Goal: Information Seeking & Learning: Check status

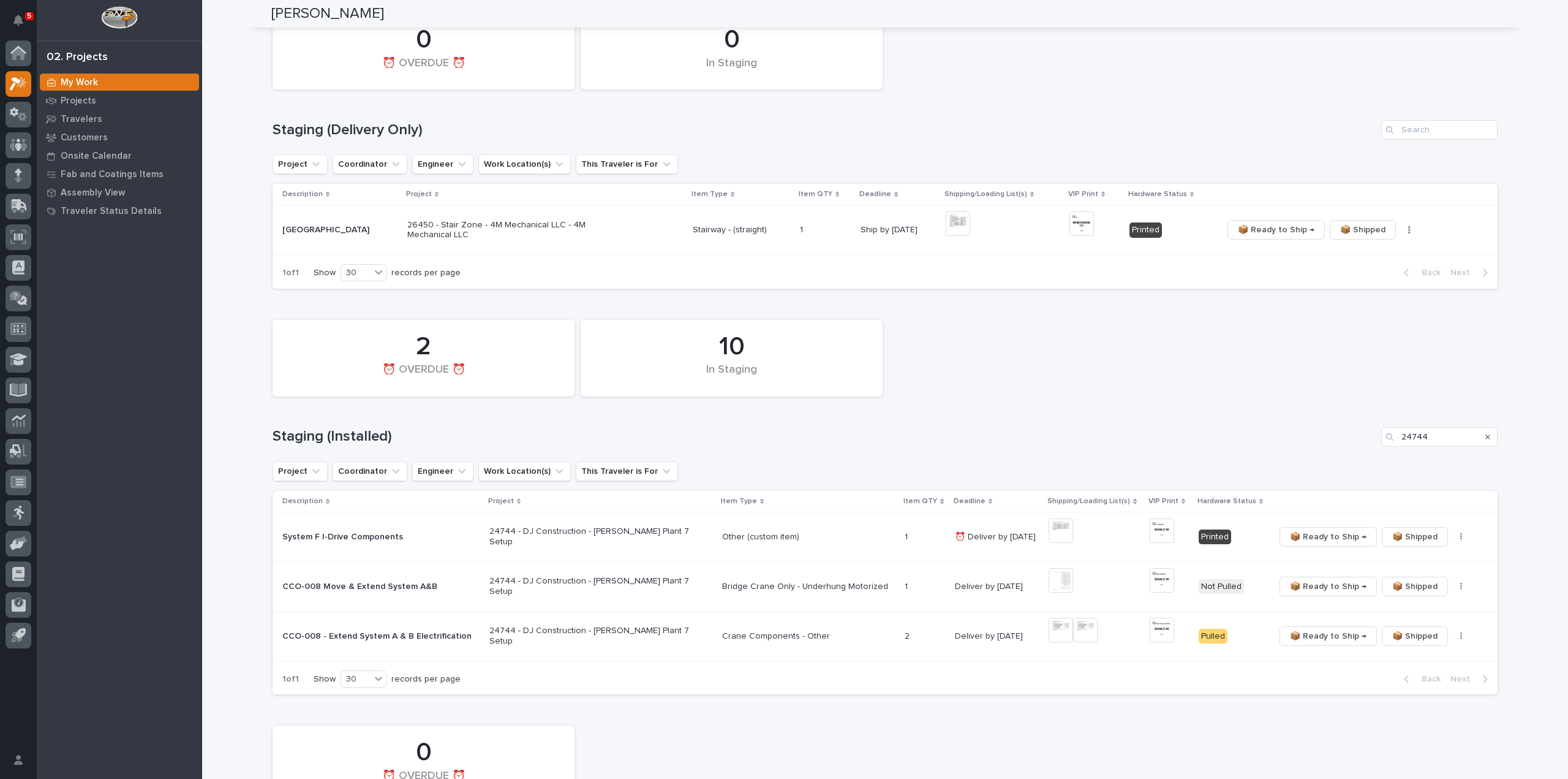
click at [1223, 428] on h1 "Staging (Installed)" at bounding box center [824, 436] width 1104 height 18
click at [1282, 61] on div "0 In Staging 0 ⏰ OVERDUE ⏰" at bounding box center [885, 50] width 1238 height 89
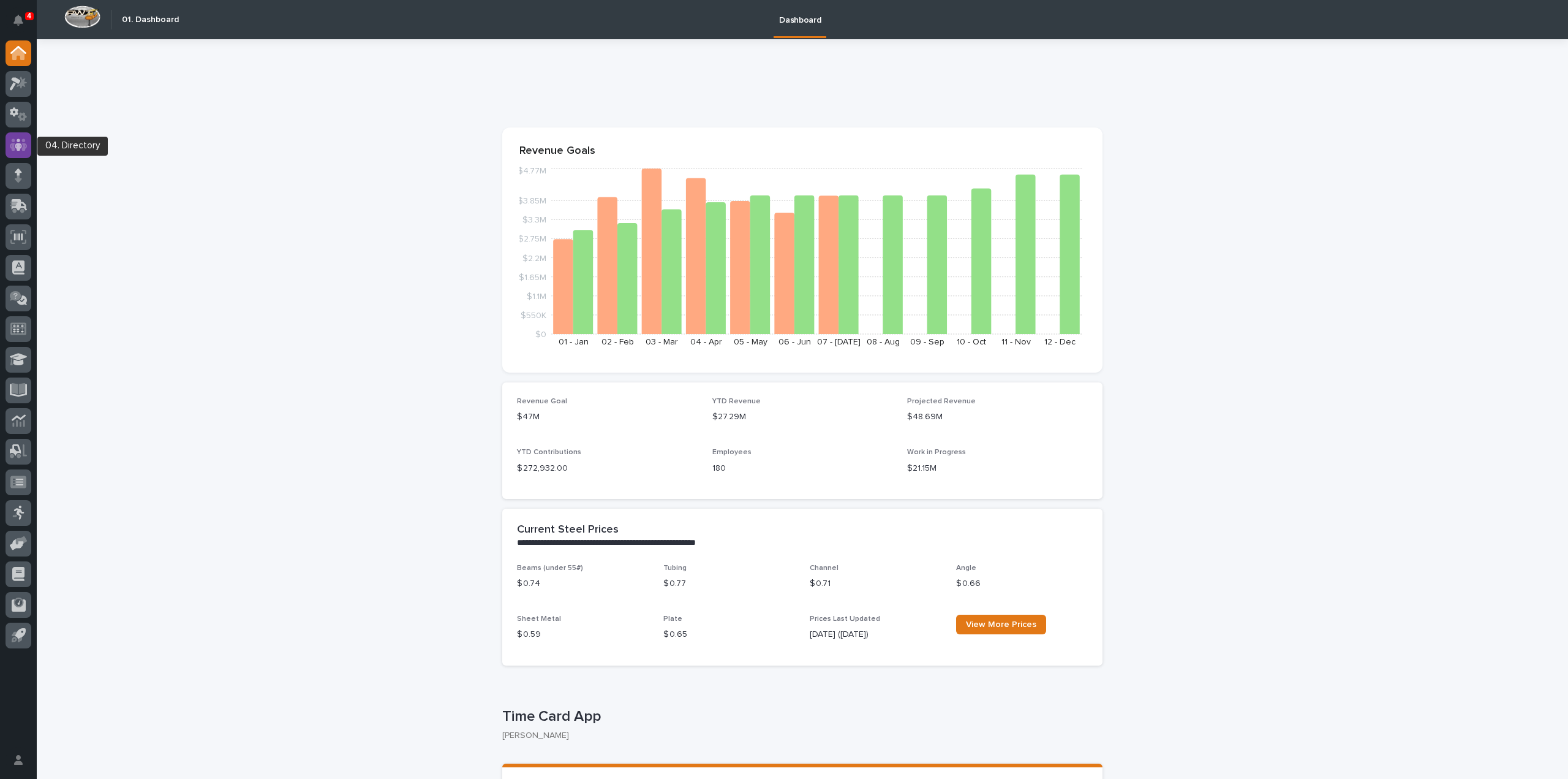
click at [23, 142] on icon at bounding box center [19, 145] width 18 height 14
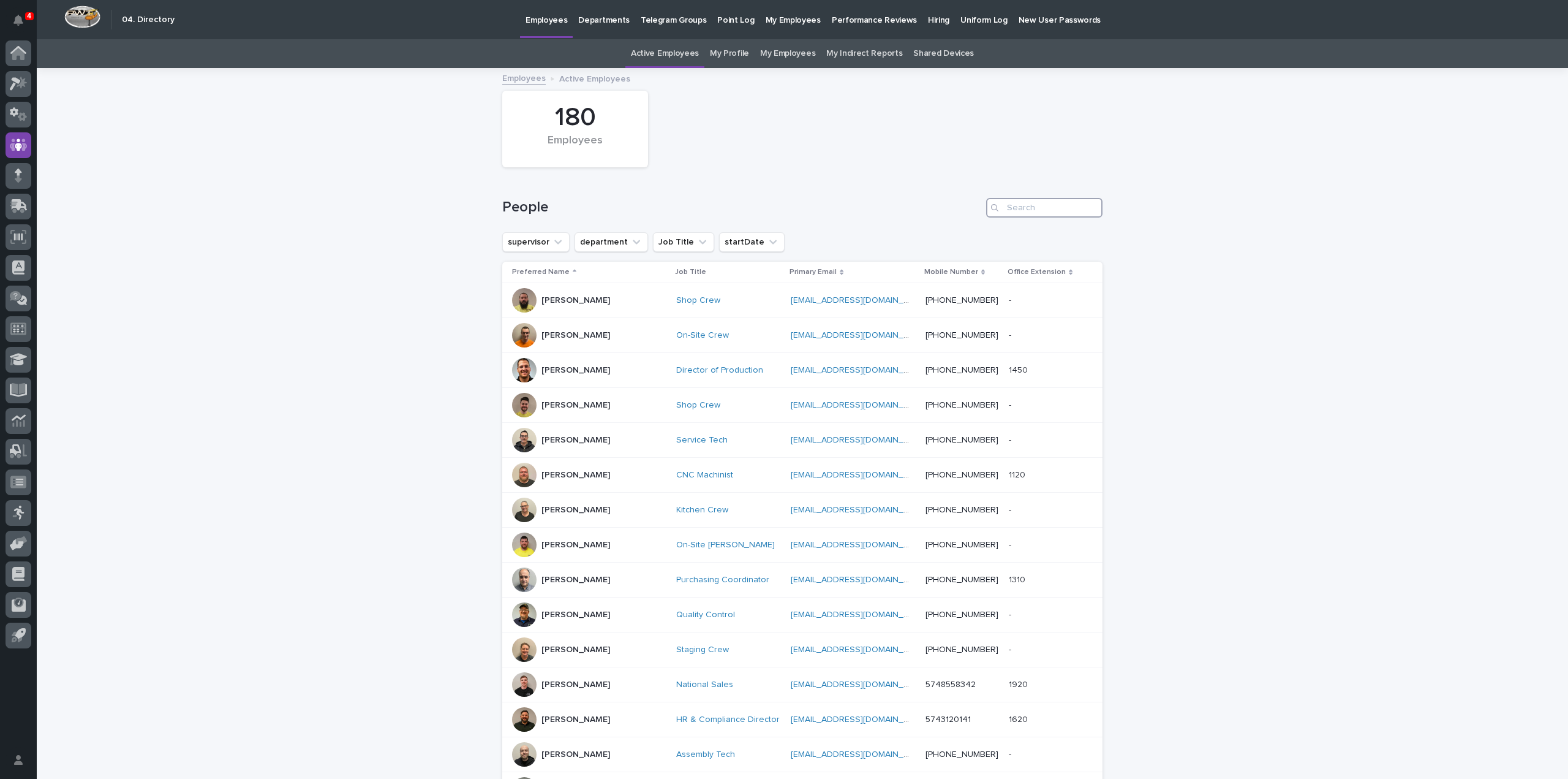
click at [1031, 212] on input "Search" at bounding box center [1044, 207] width 116 height 19
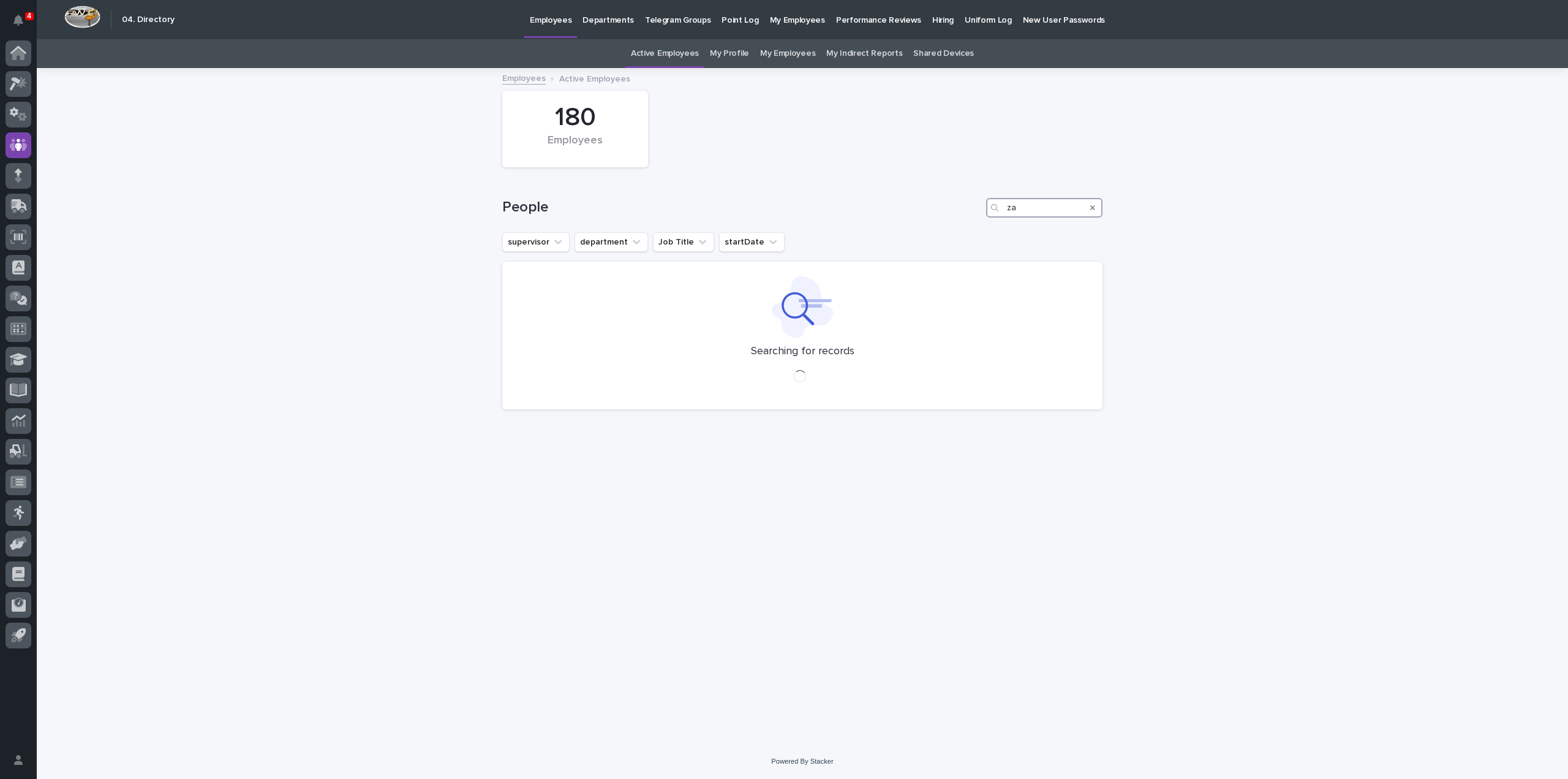
type input "zac"
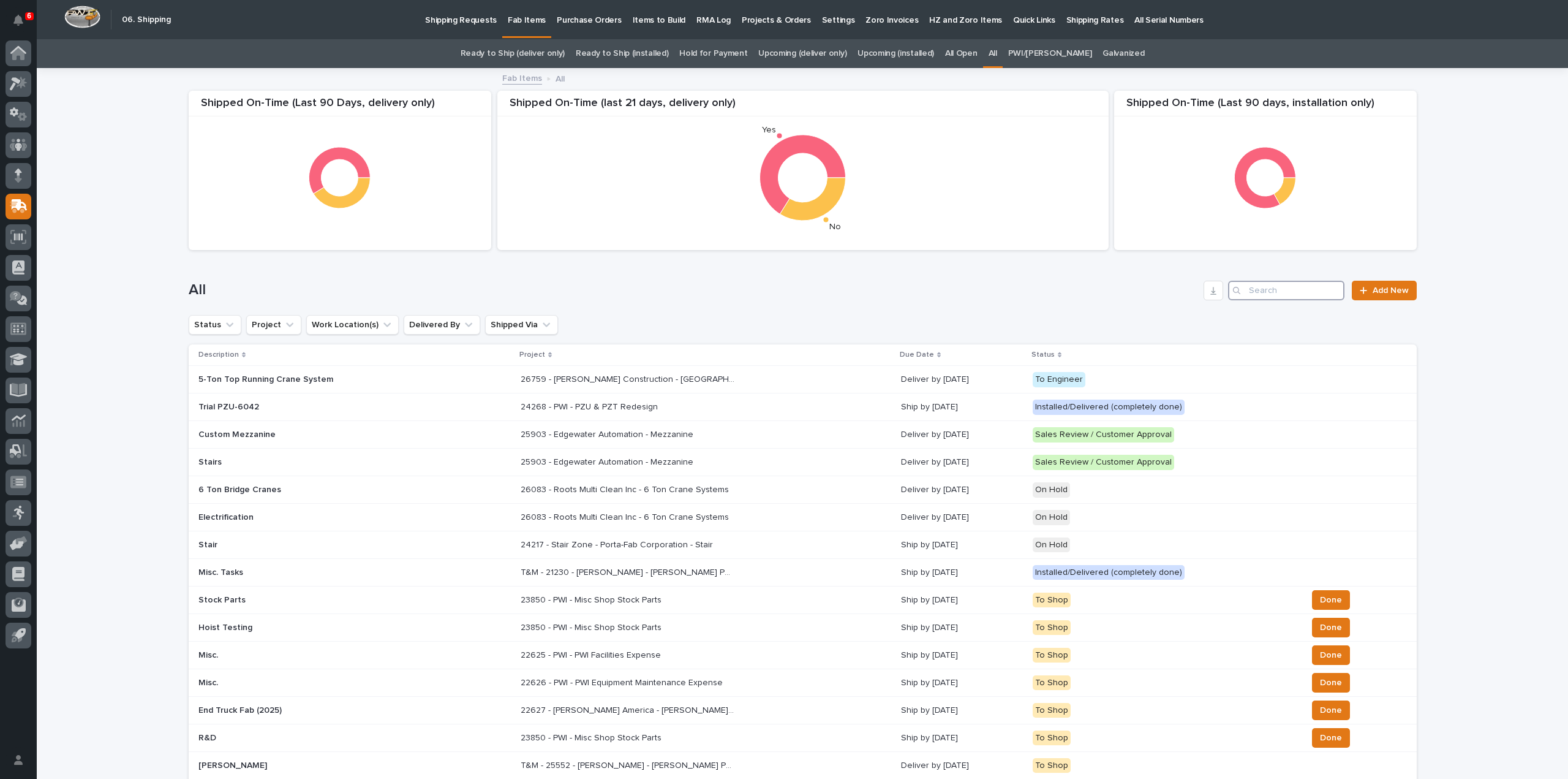
click at [1277, 294] on input "Search" at bounding box center [1286, 290] width 116 height 19
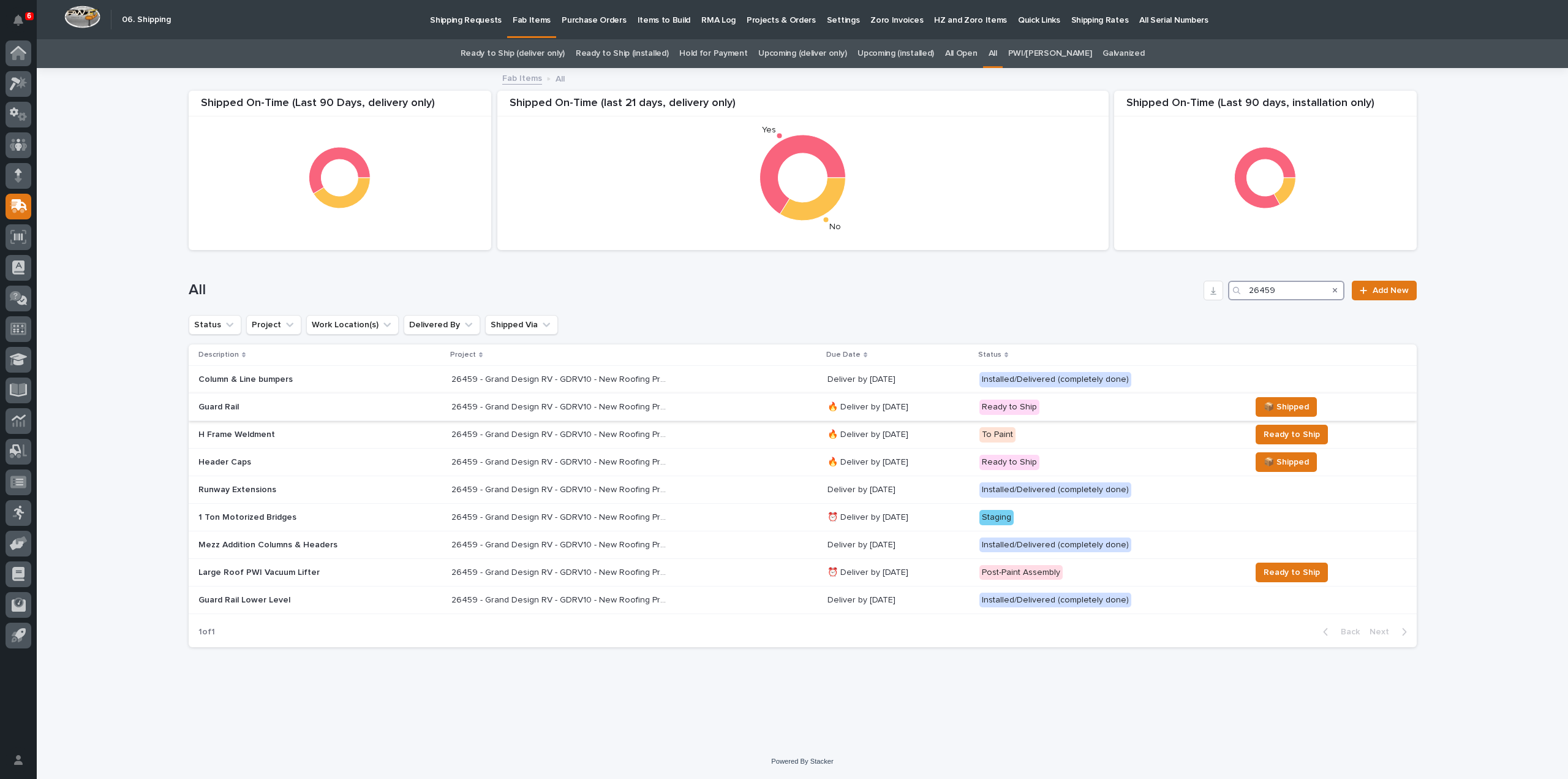
type input "26459"
click at [547, 413] on div "26459 - Grand Design RV - GDRV10 - New Roofing Project 26459 - Grand Design RV …" at bounding box center [635, 407] width 366 height 20
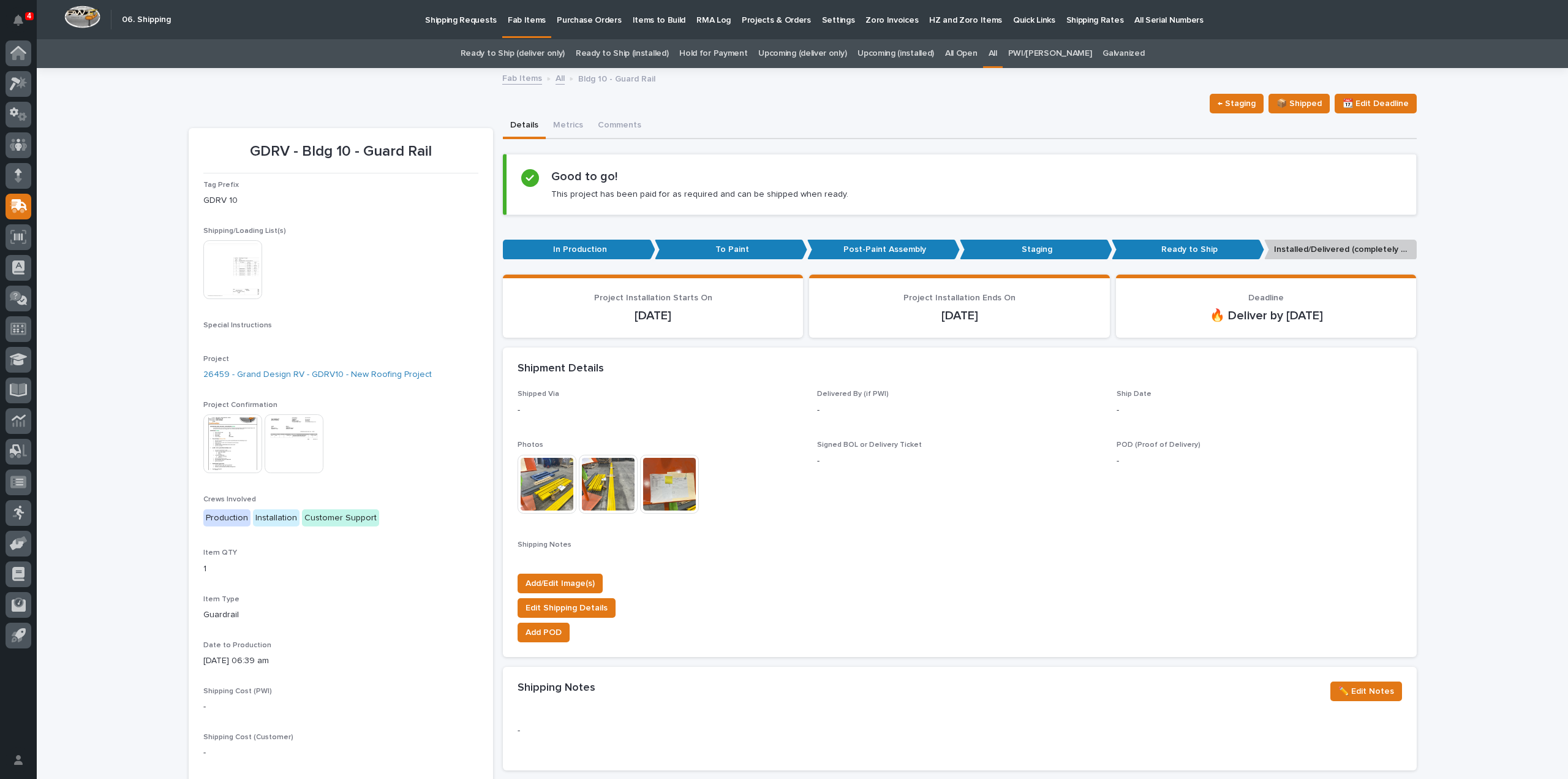
click at [226, 269] on img at bounding box center [233, 270] width 59 height 59
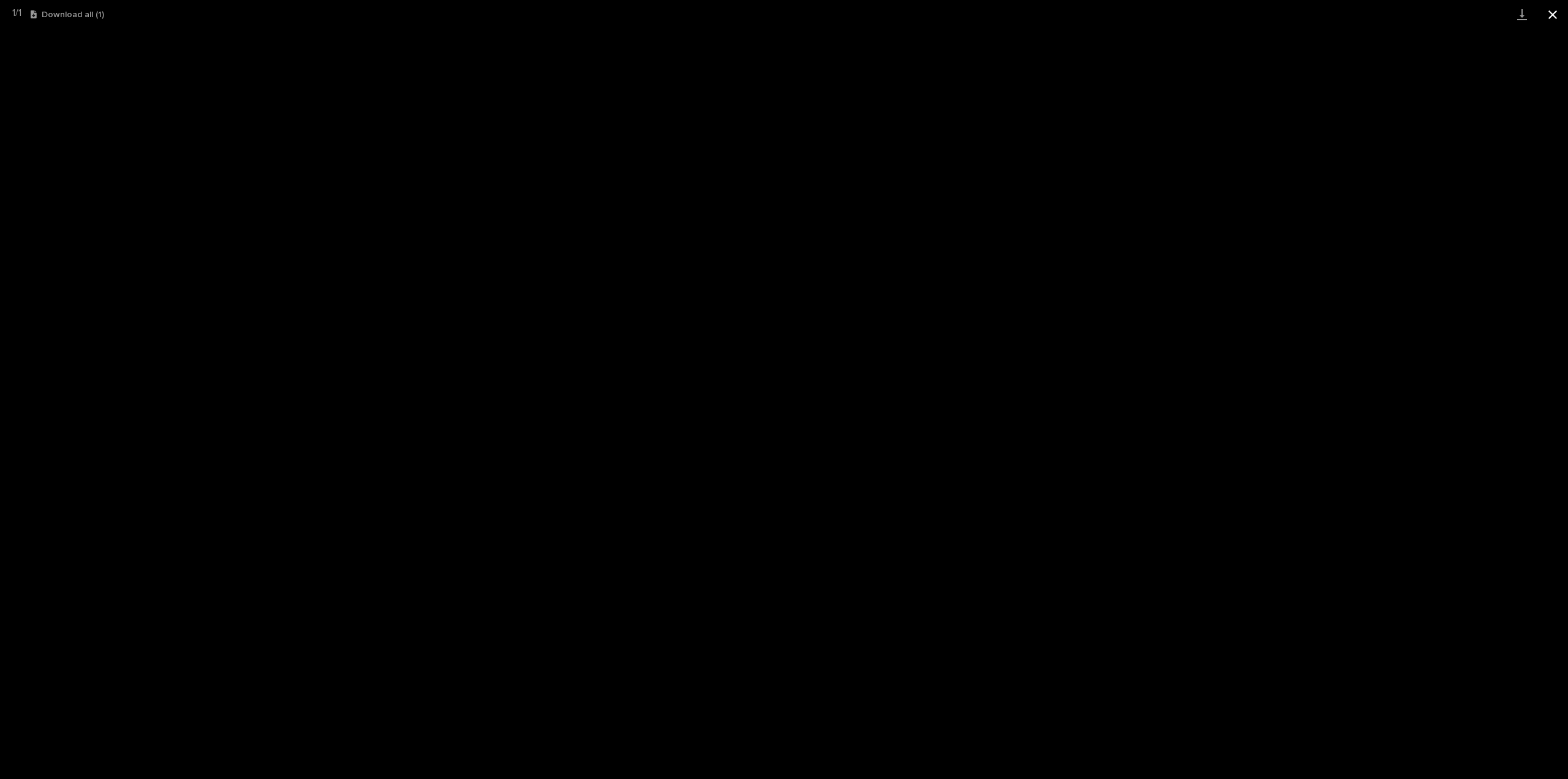
click at [1555, 18] on button "Close gallery" at bounding box center [1553, 14] width 30 height 29
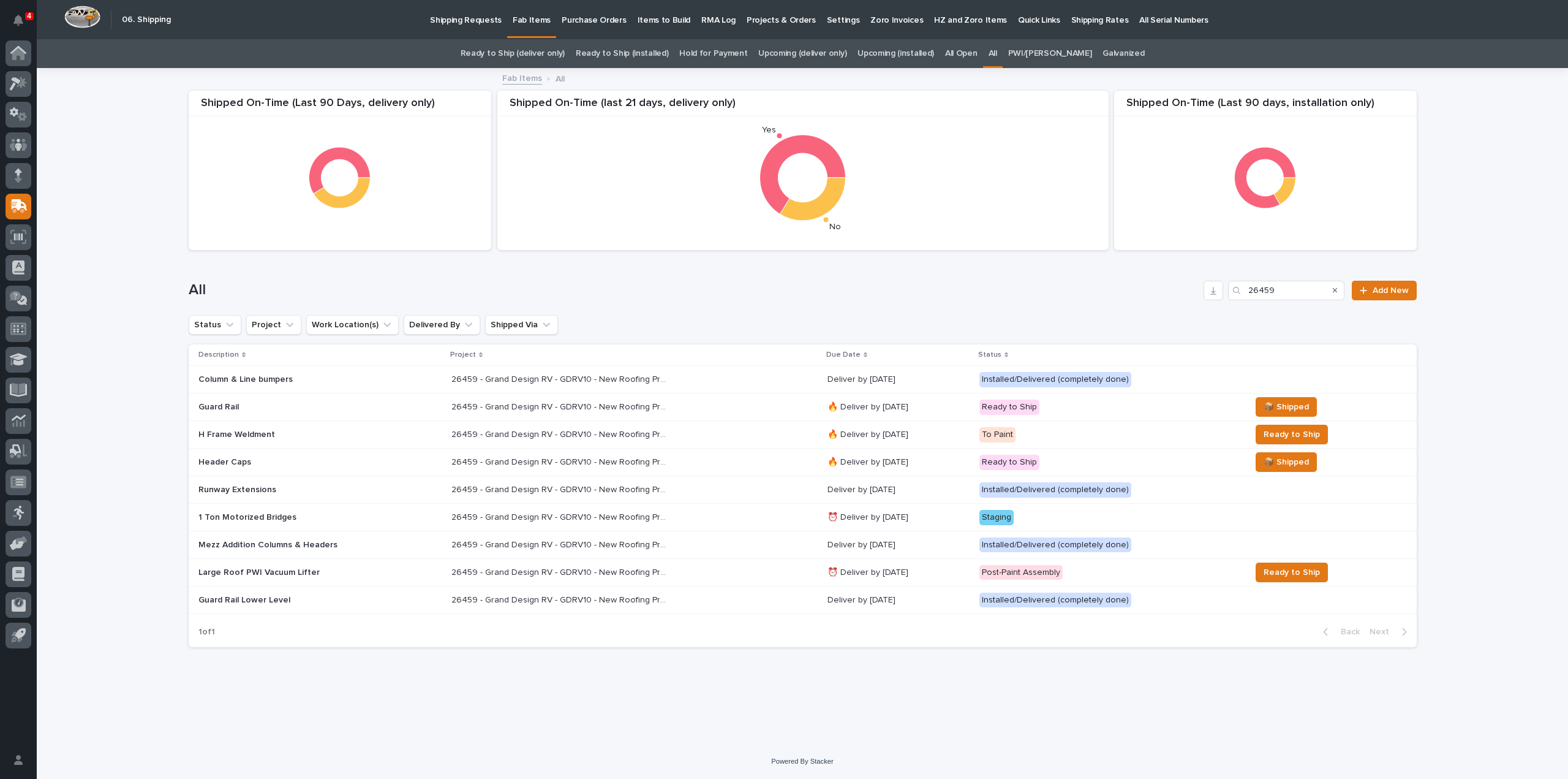
click at [307, 416] on div "Guard Rail" at bounding box center [320, 407] width 243 height 20
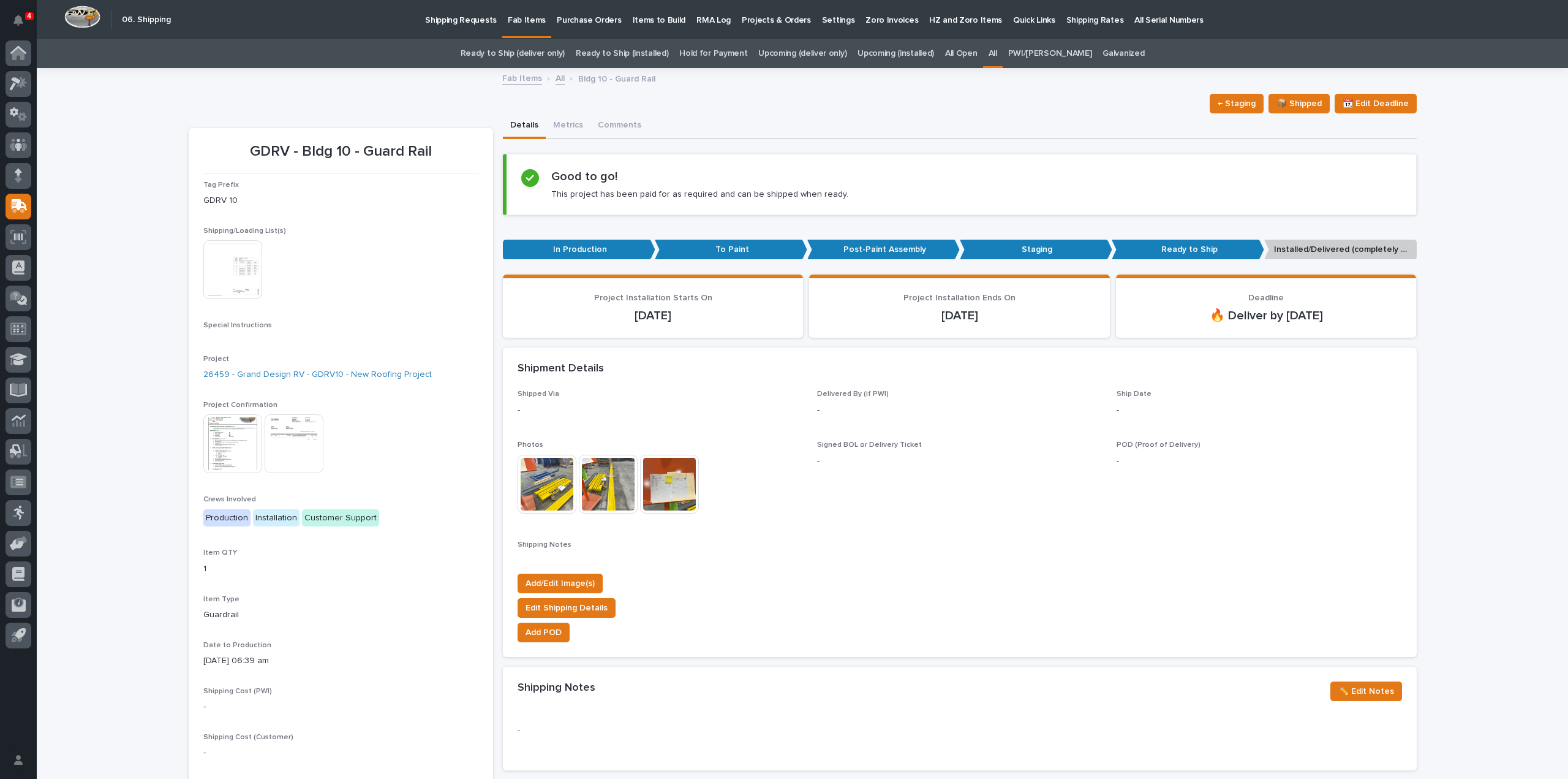
scroll to position [39, 0]
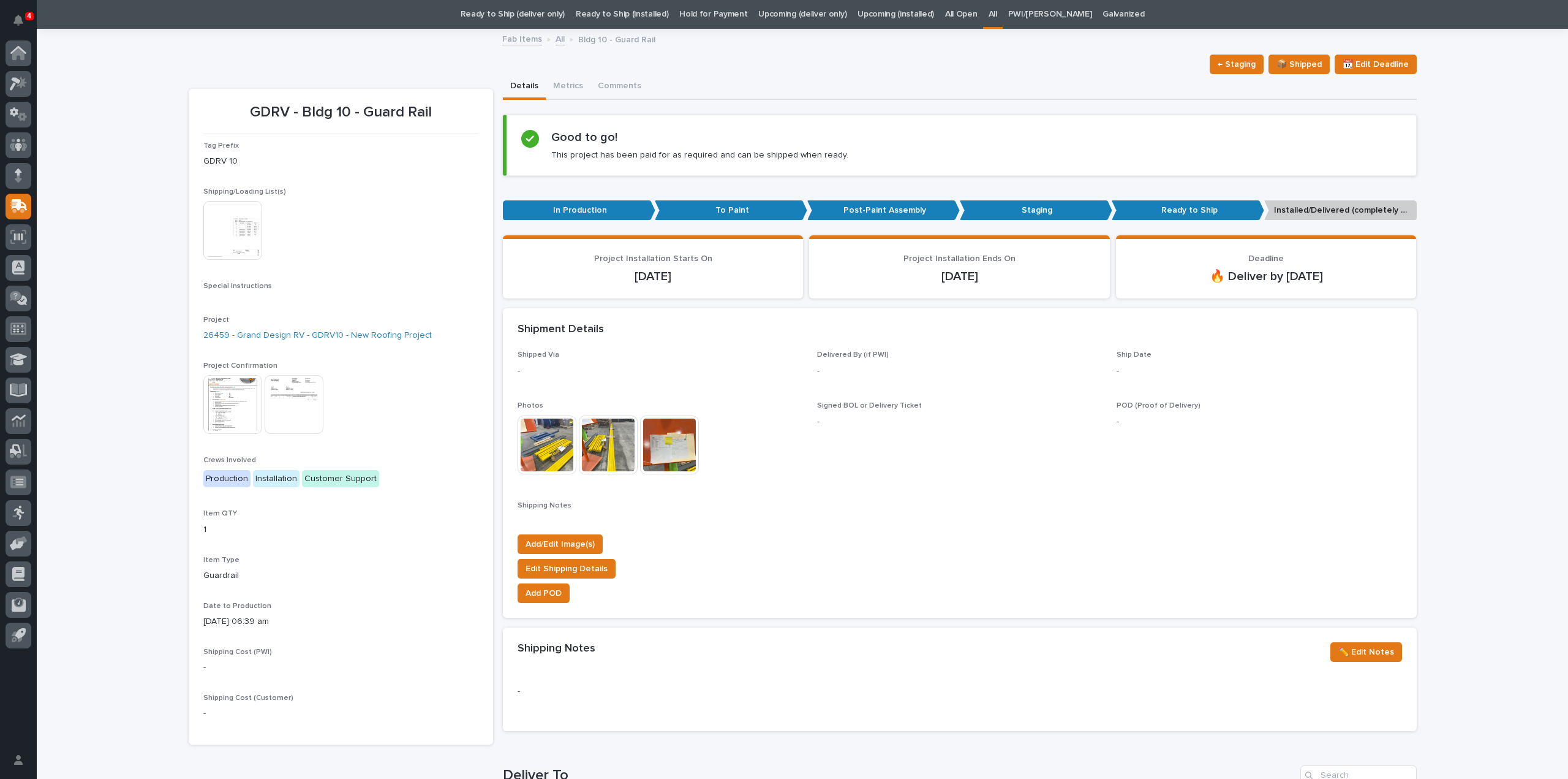
click at [229, 237] on img at bounding box center [233, 231] width 59 height 59
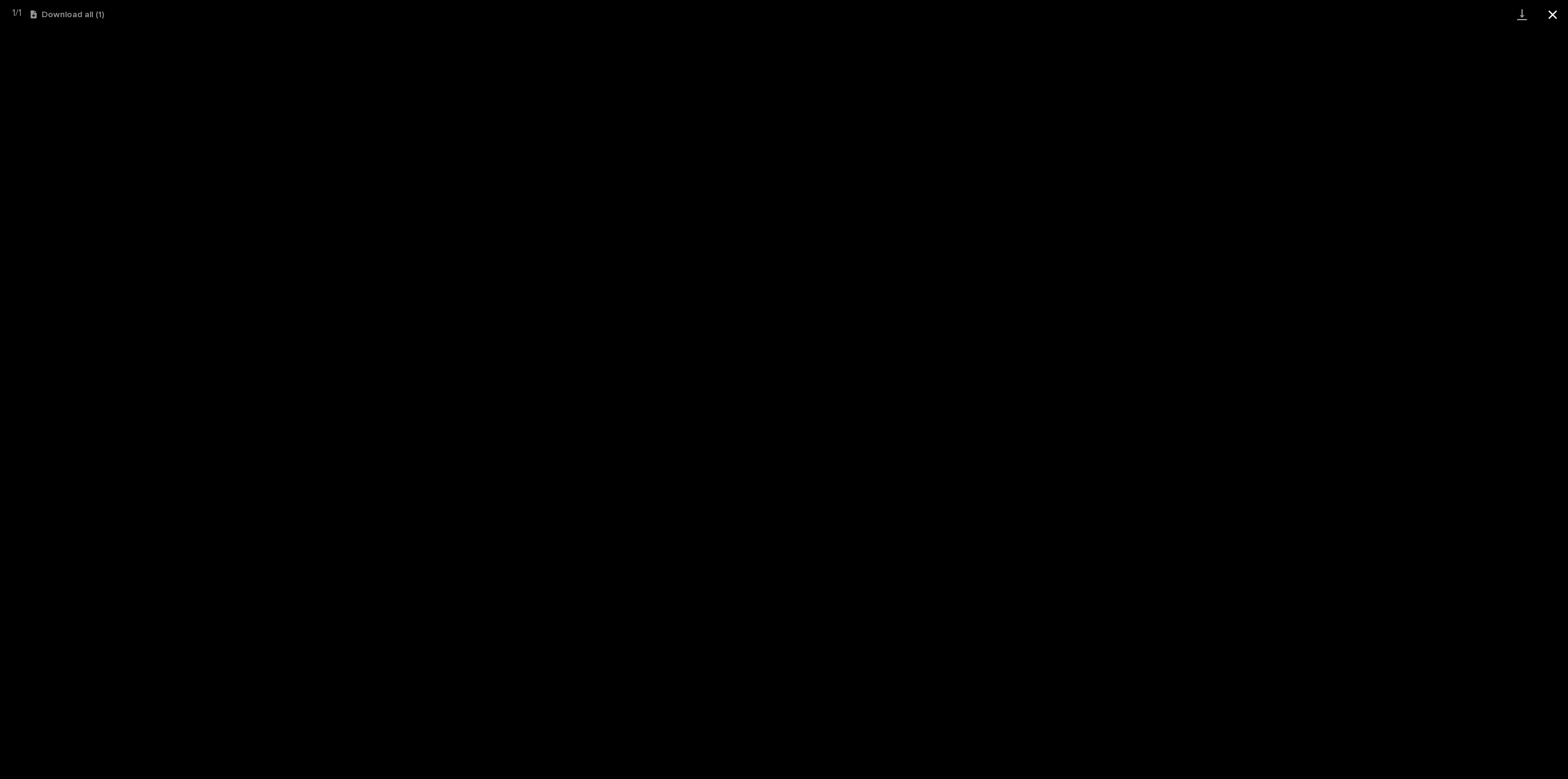
click at [1552, 12] on button "Close gallery" at bounding box center [1553, 14] width 30 height 29
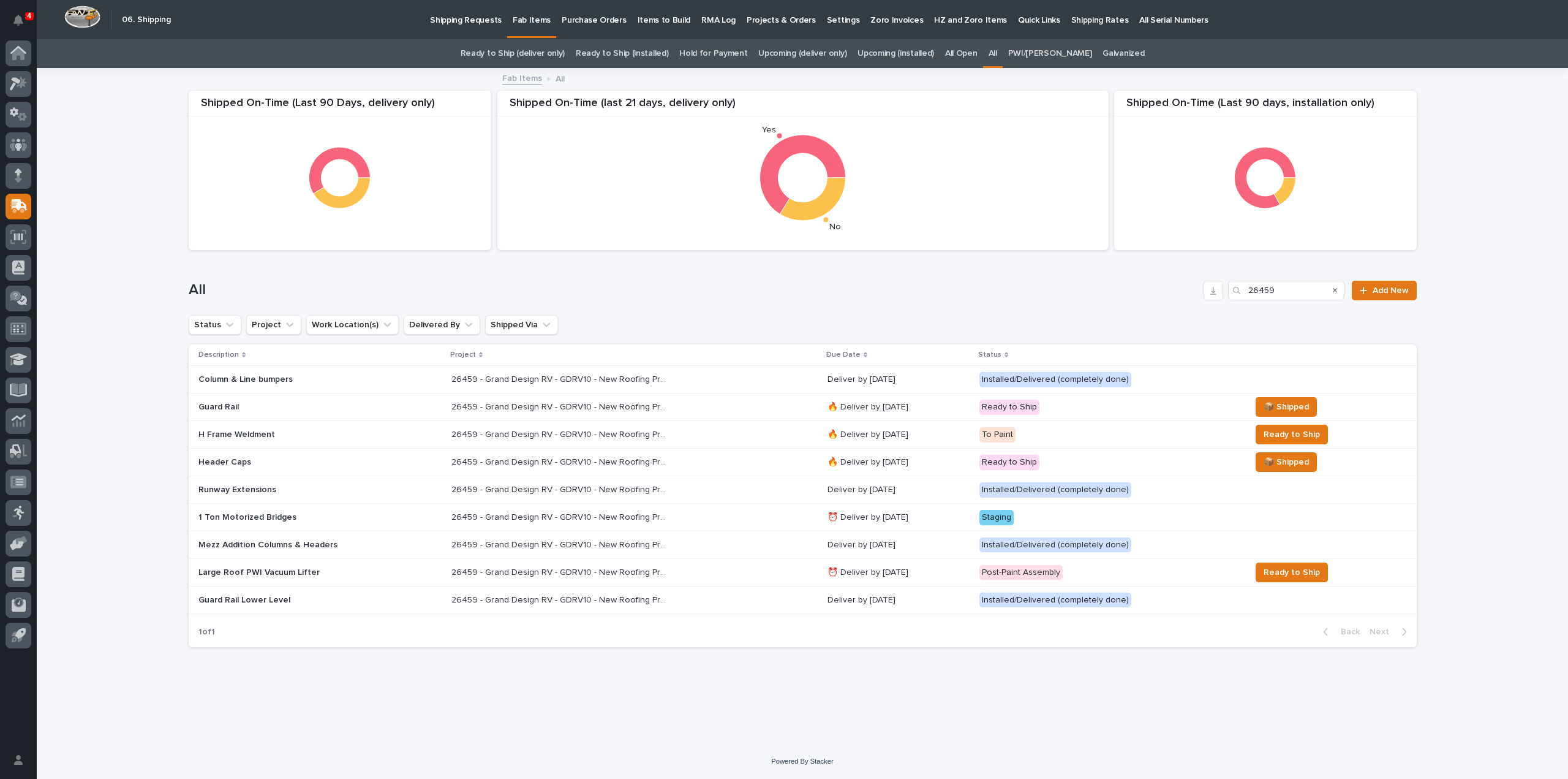
click at [239, 380] on p "Column & Line bumpers" at bounding box center [305, 379] width 214 height 10
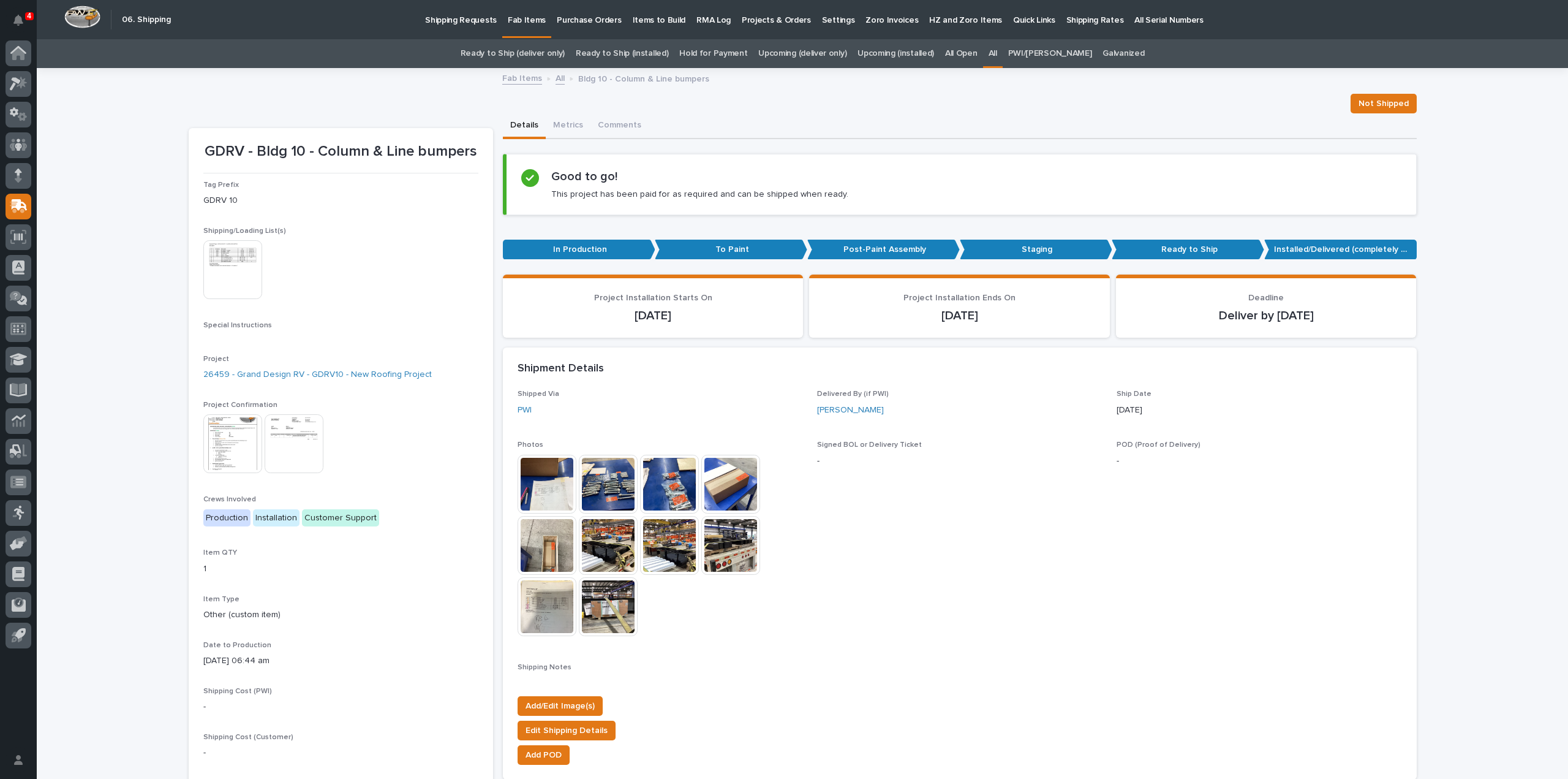
click at [221, 283] on img at bounding box center [233, 270] width 59 height 59
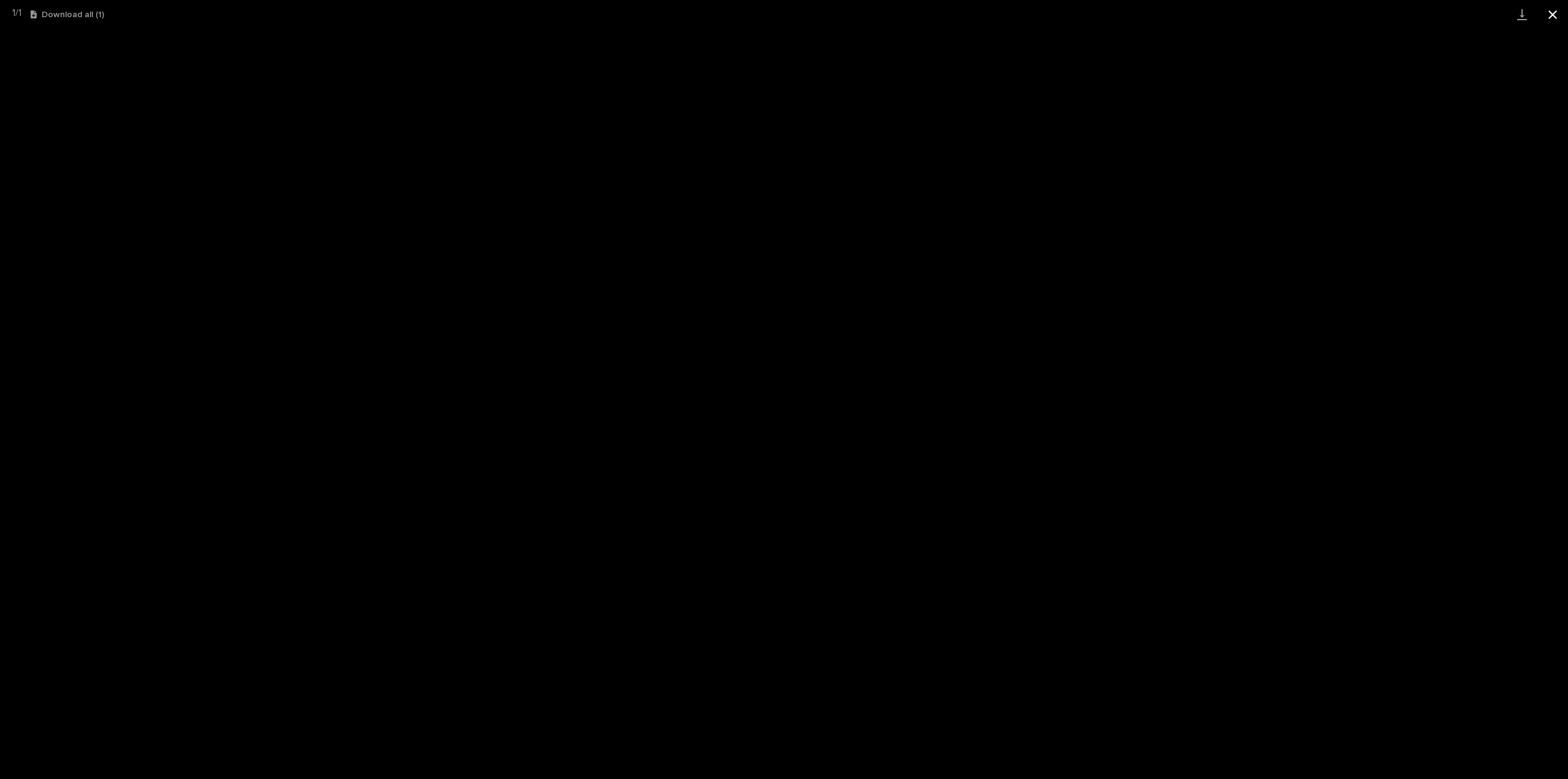
click at [1552, 17] on button "Close gallery" at bounding box center [1553, 14] width 30 height 29
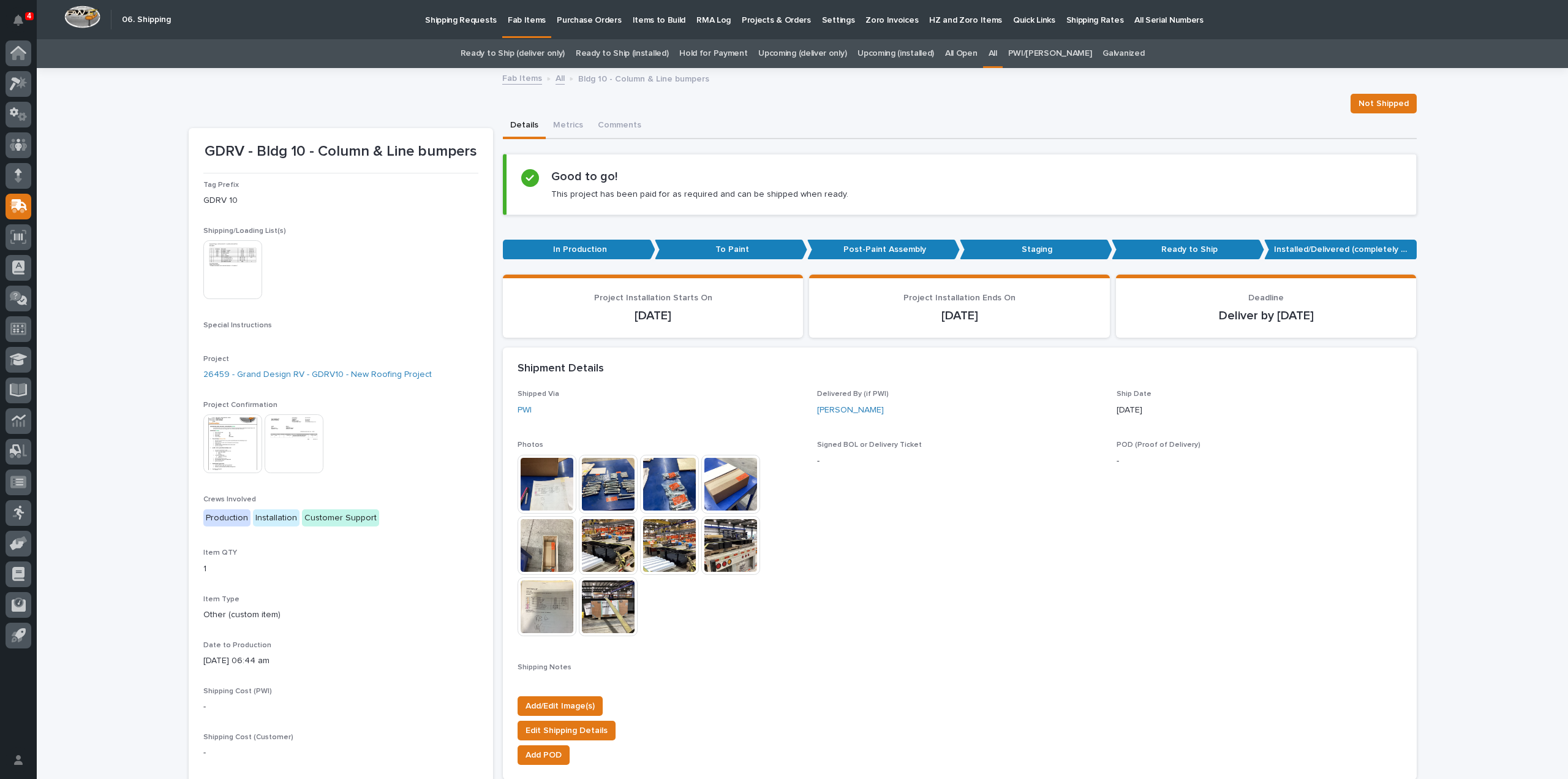
click at [544, 555] on img at bounding box center [547, 545] width 59 height 59
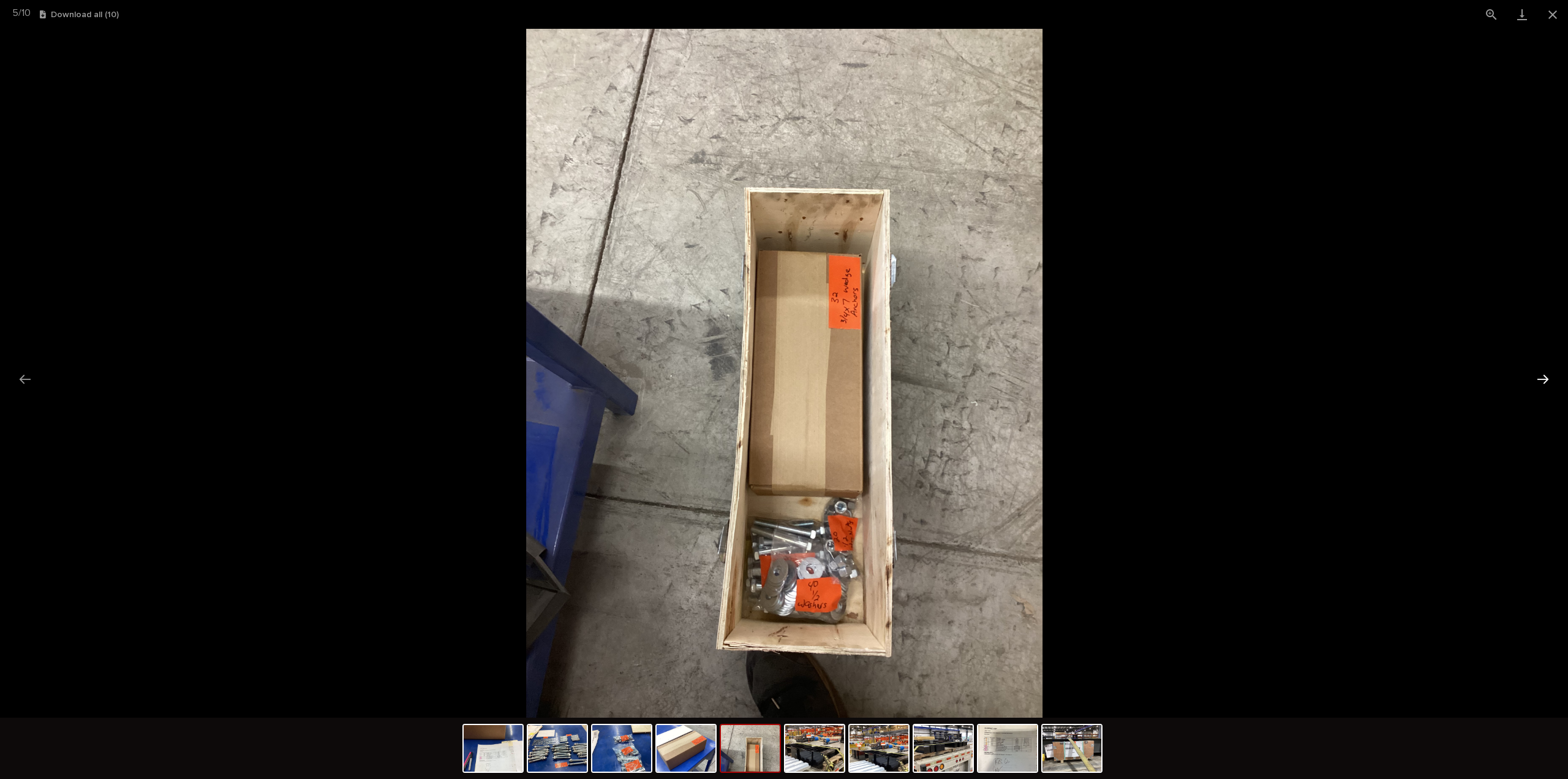
click at [1540, 383] on button "Next slide" at bounding box center [1543, 379] width 26 height 24
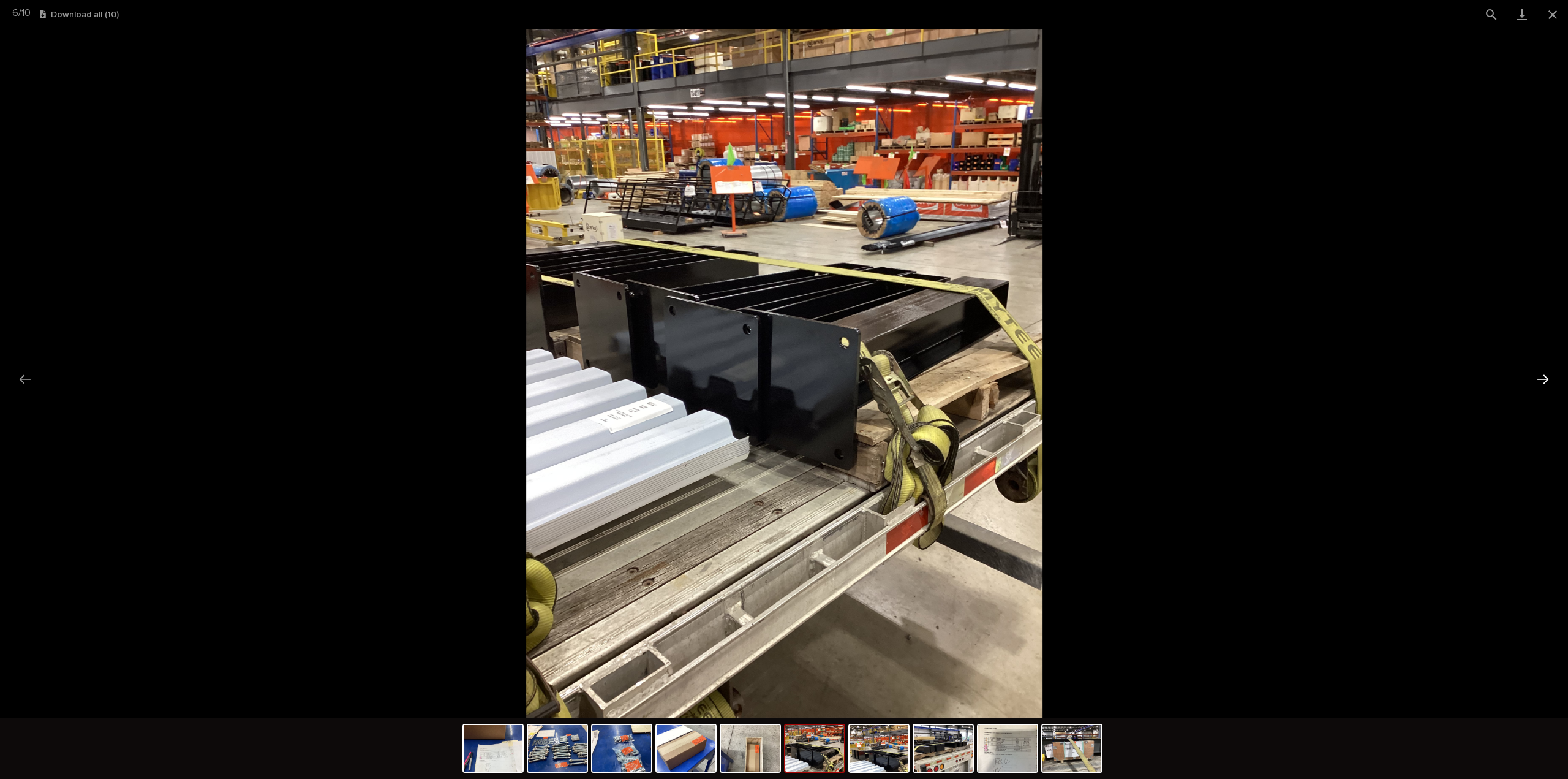
click at [1537, 387] on button "Next slide" at bounding box center [1543, 379] width 26 height 24
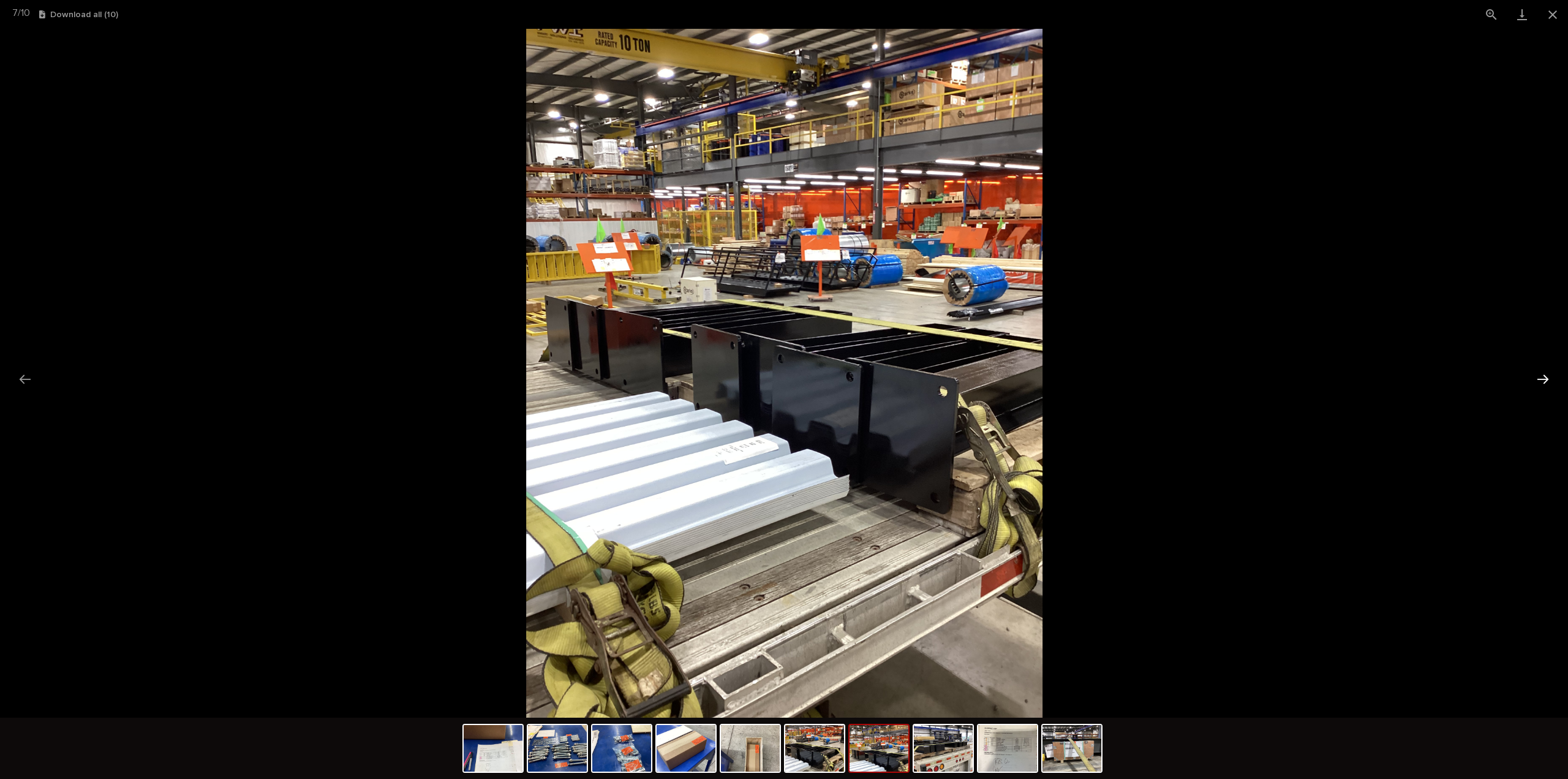
click at [1537, 387] on button "Next slide" at bounding box center [1543, 379] width 26 height 24
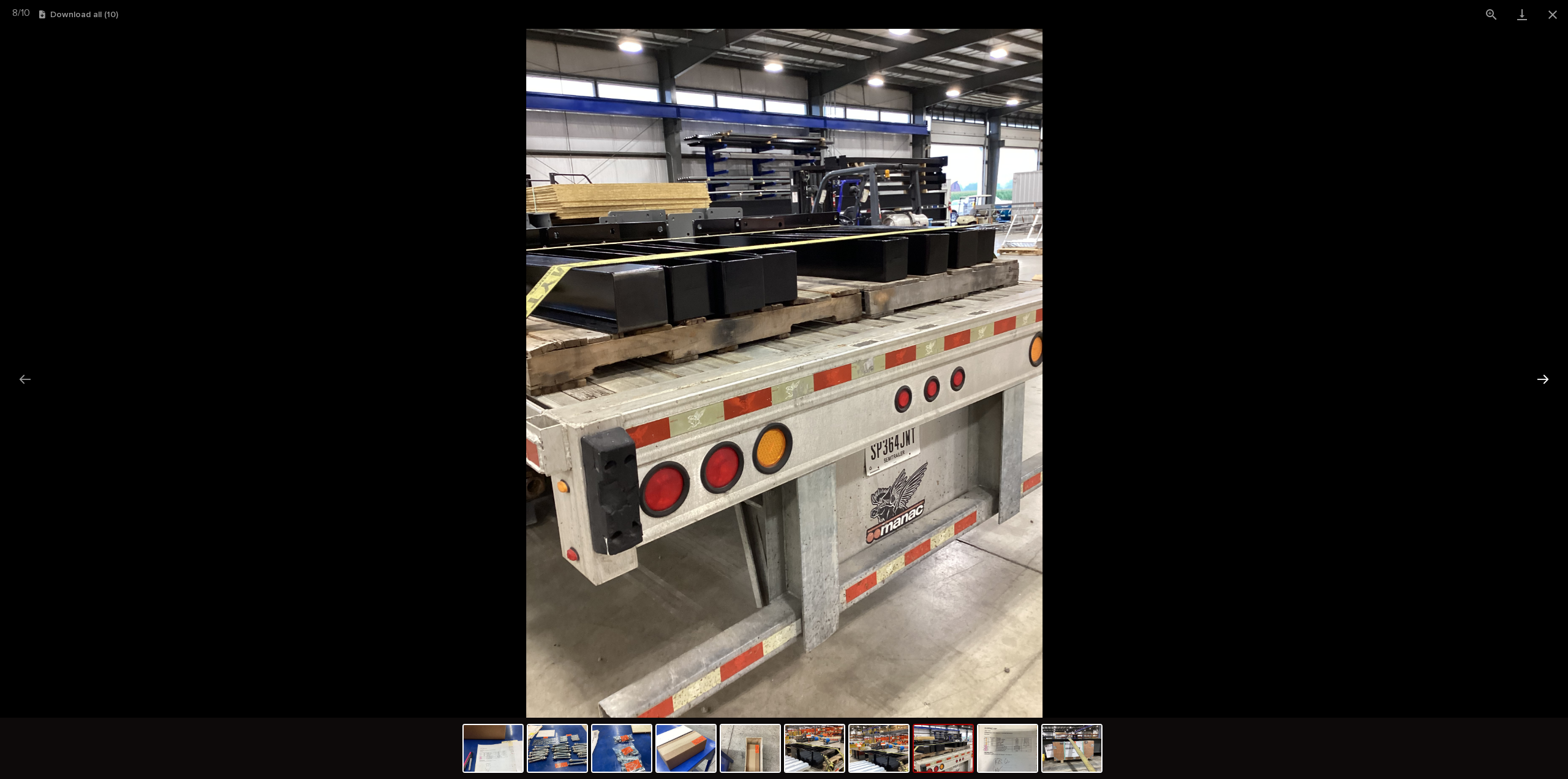
click at [1537, 387] on button "Next slide" at bounding box center [1543, 379] width 26 height 24
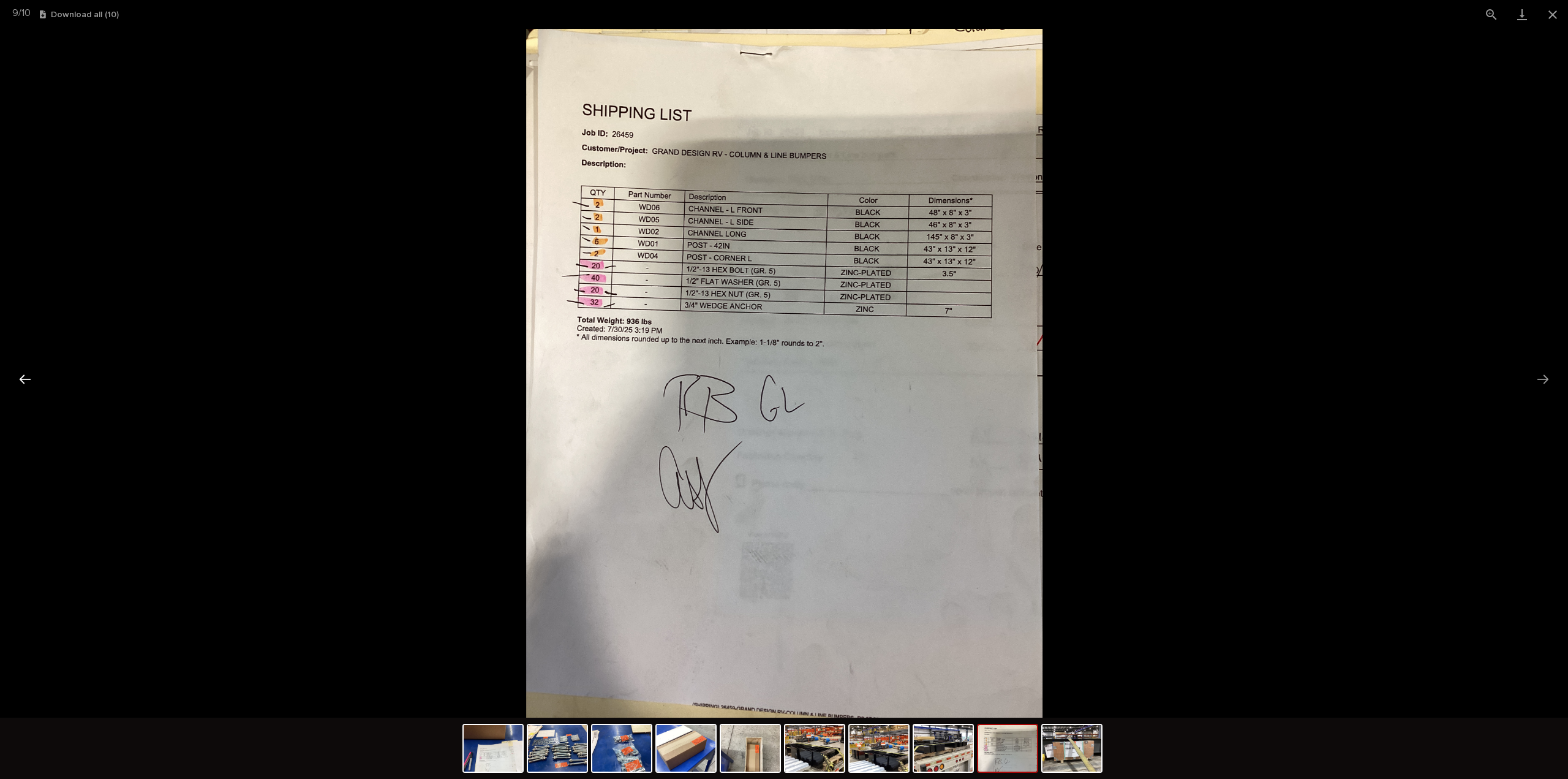
click at [29, 377] on button "Previous slide" at bounding box center [25, 379] width 26 height 24
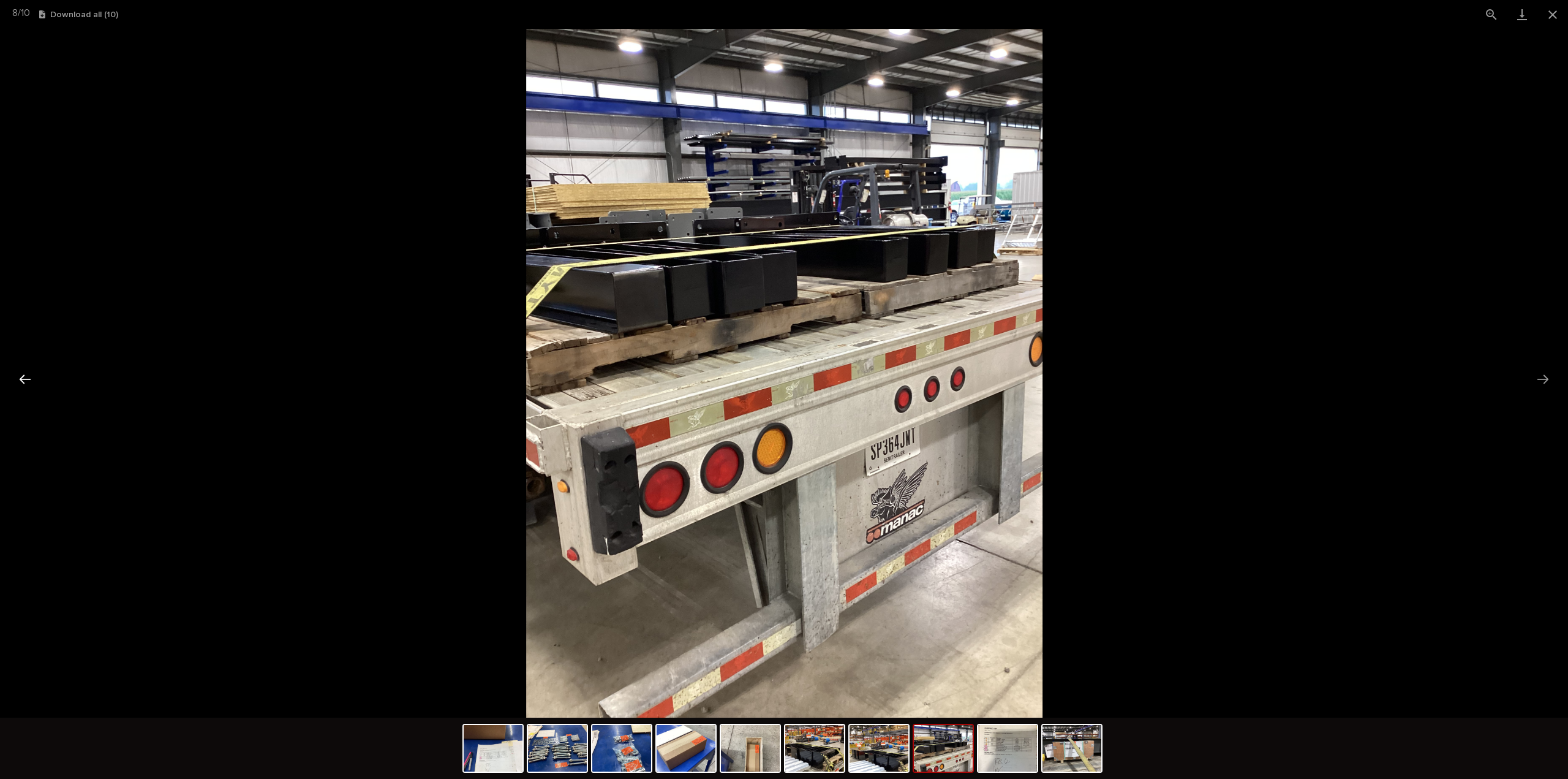
click at [30, 381] on button "Previous slide" at bounding box center [25, 379] width 26 height 24
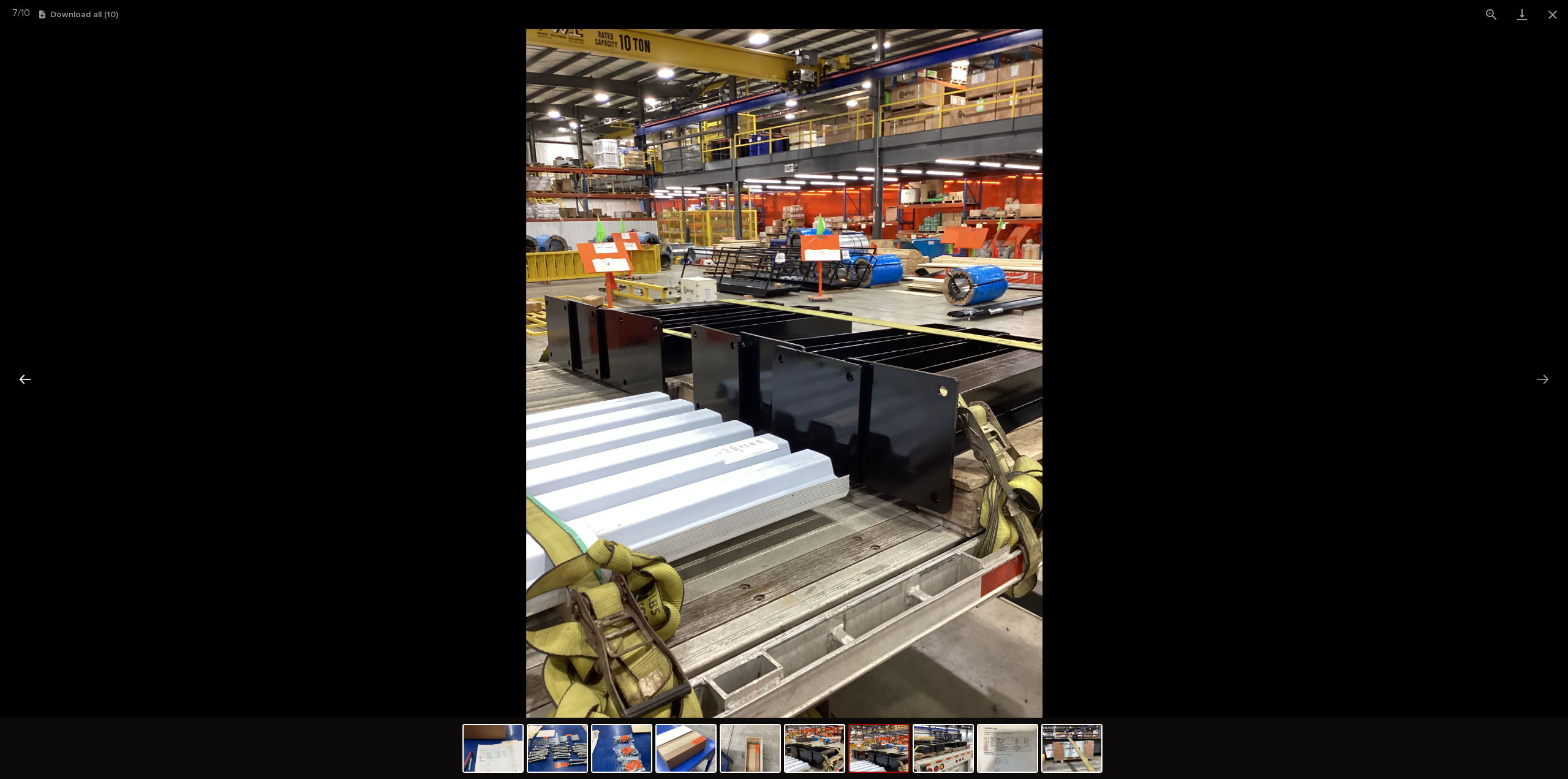
click at [30, 381] on button "Previous slide" at bounding box center [25, 379] width 26 height 24
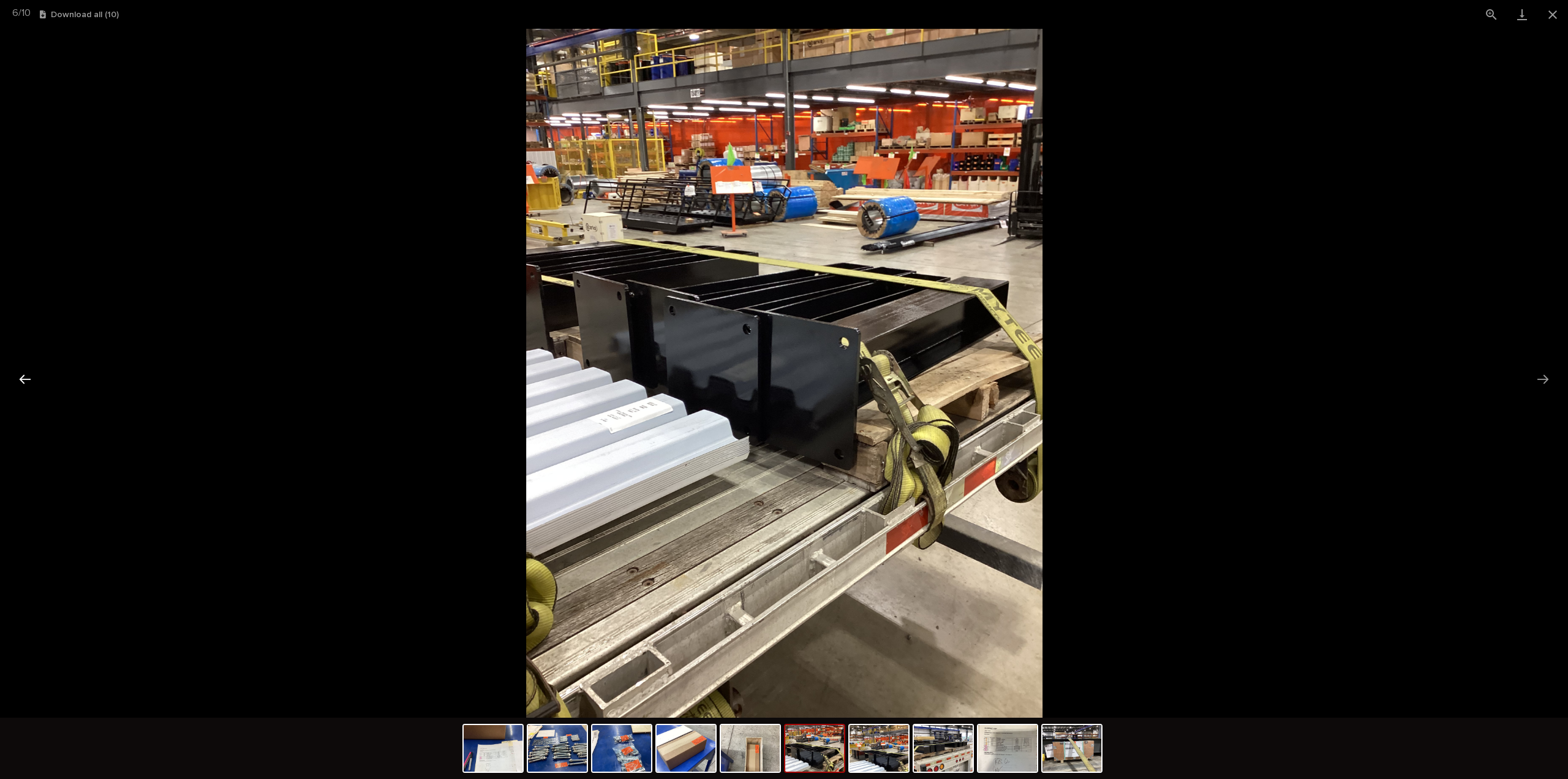
click at [30, 381] on button "Previous slide" at bounding box center [25, 379] width 26 height 24
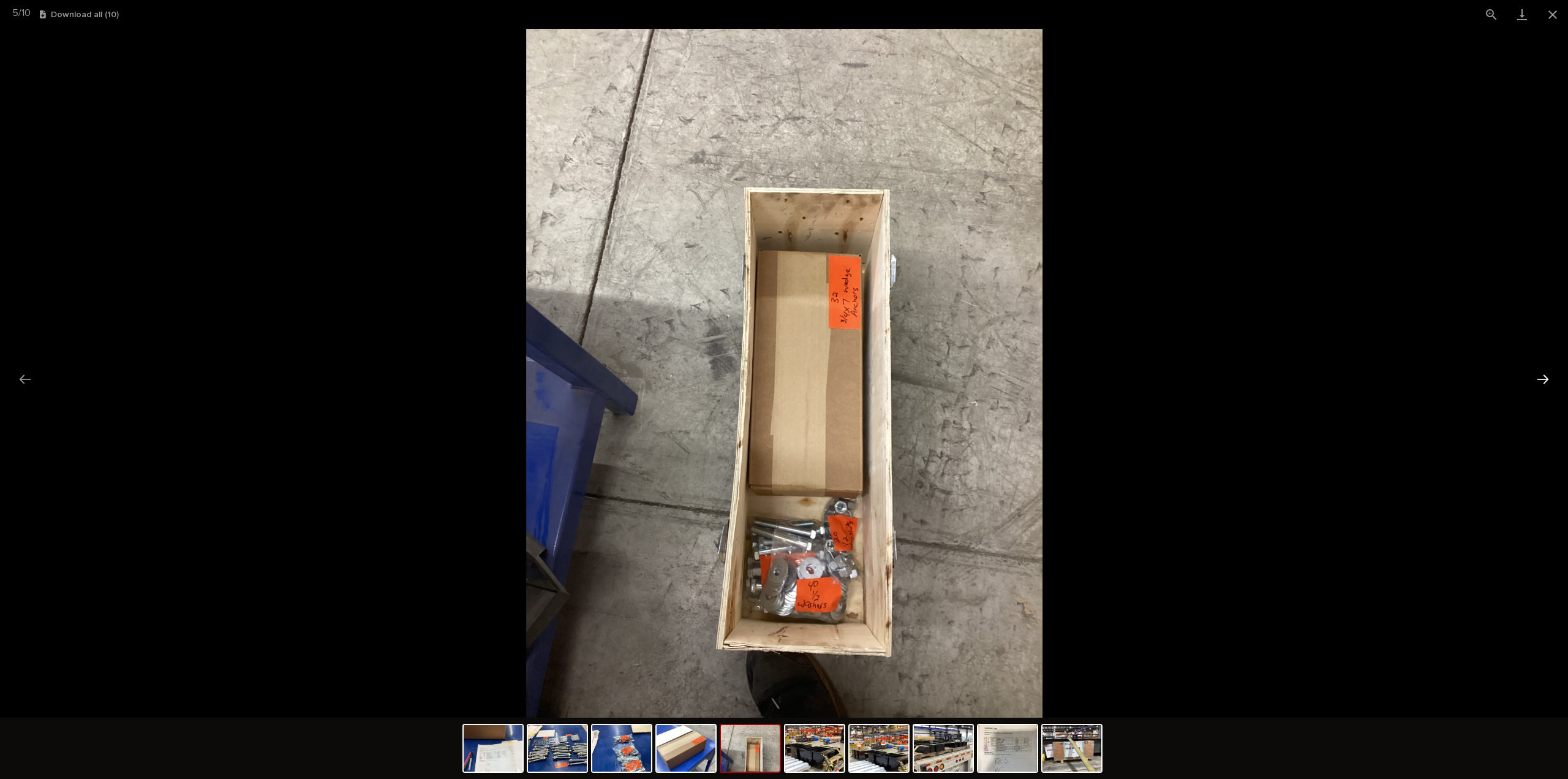
click at [1543, 382] on button "Next slide" at bounding box center [1543, 379] width 26 height 24
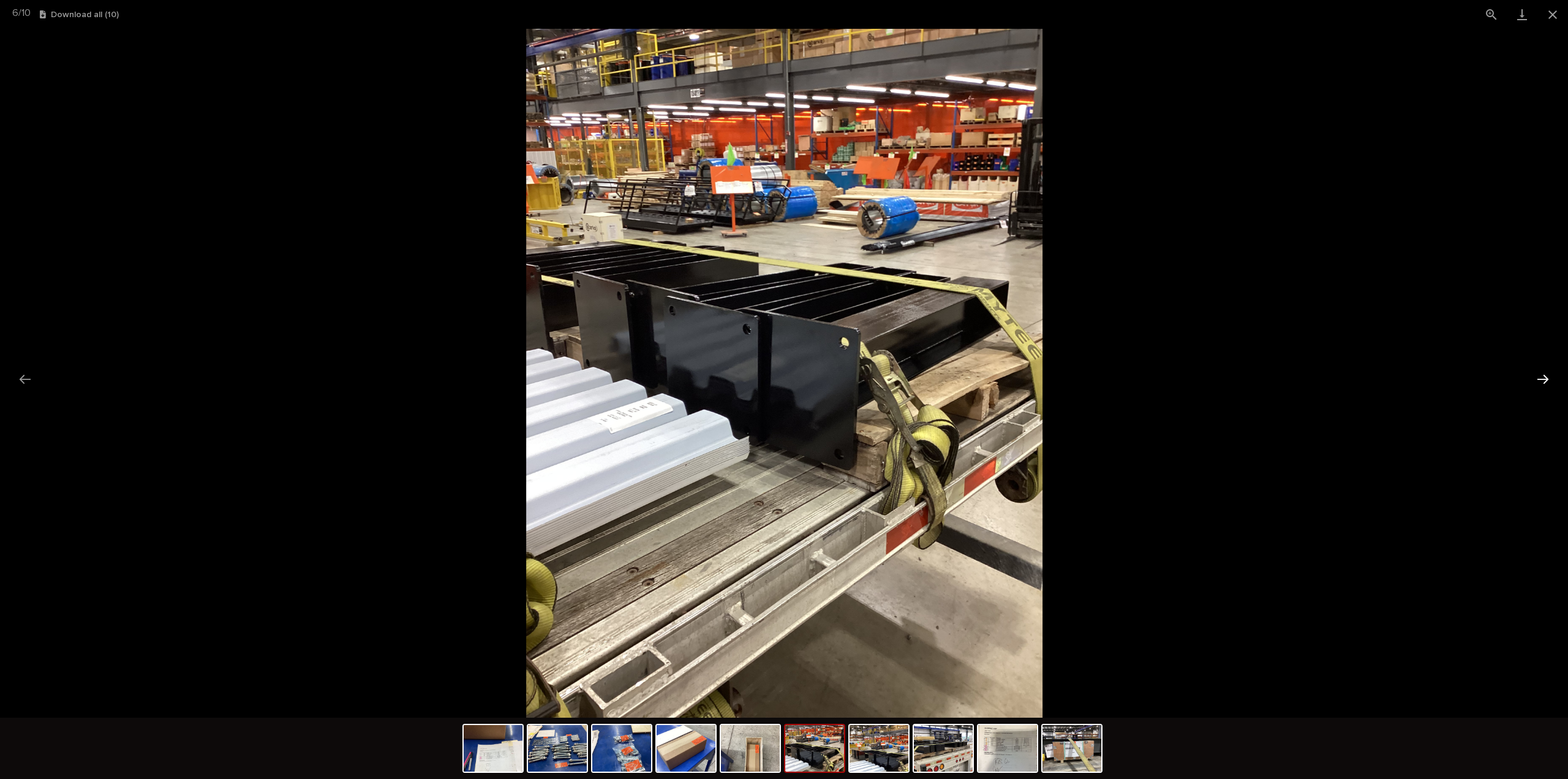
click at [1543, 382] on button "Next slide" at bounding box center [1543, 379] width 26 height 24
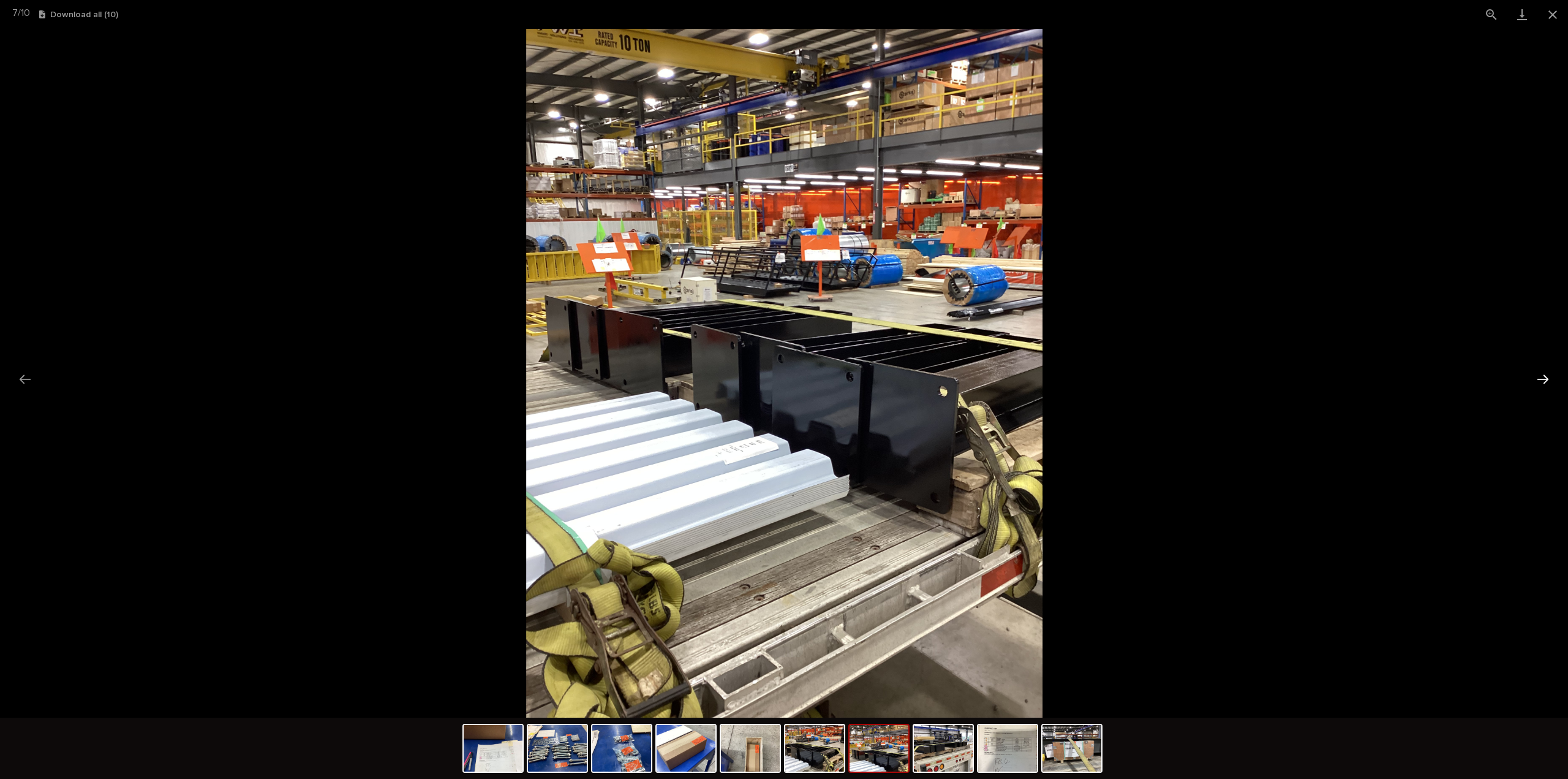
click at [1543, 382] on button "Next slide" at bounding box center [1543, 379] width 26 height 24
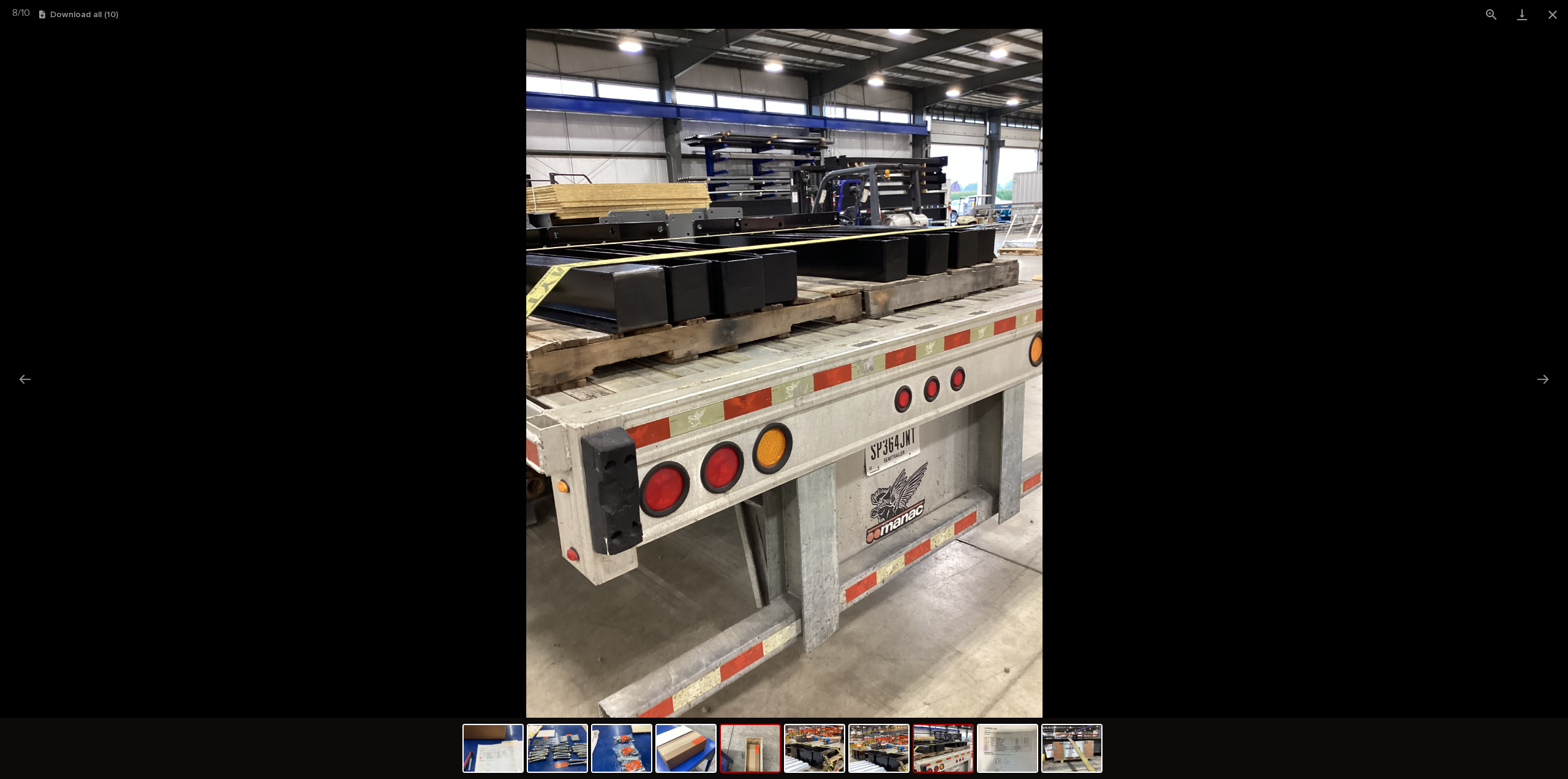
click at [747, 747] on img at bounding box center [751, 748] width 59 height 47
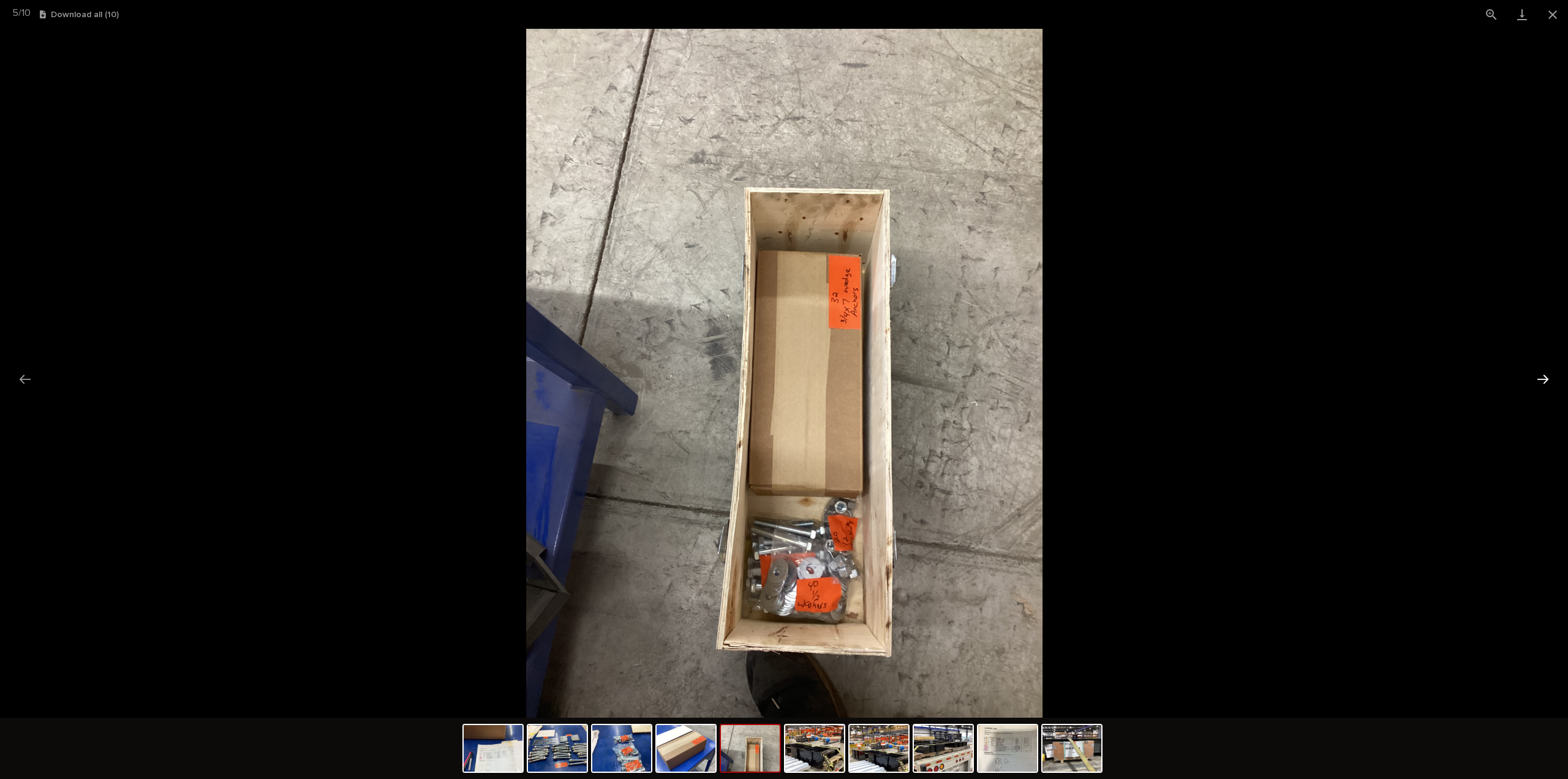
click at [1546, 378] on button "Next slide" at bounding box center [1543, 379] width 26 height 24
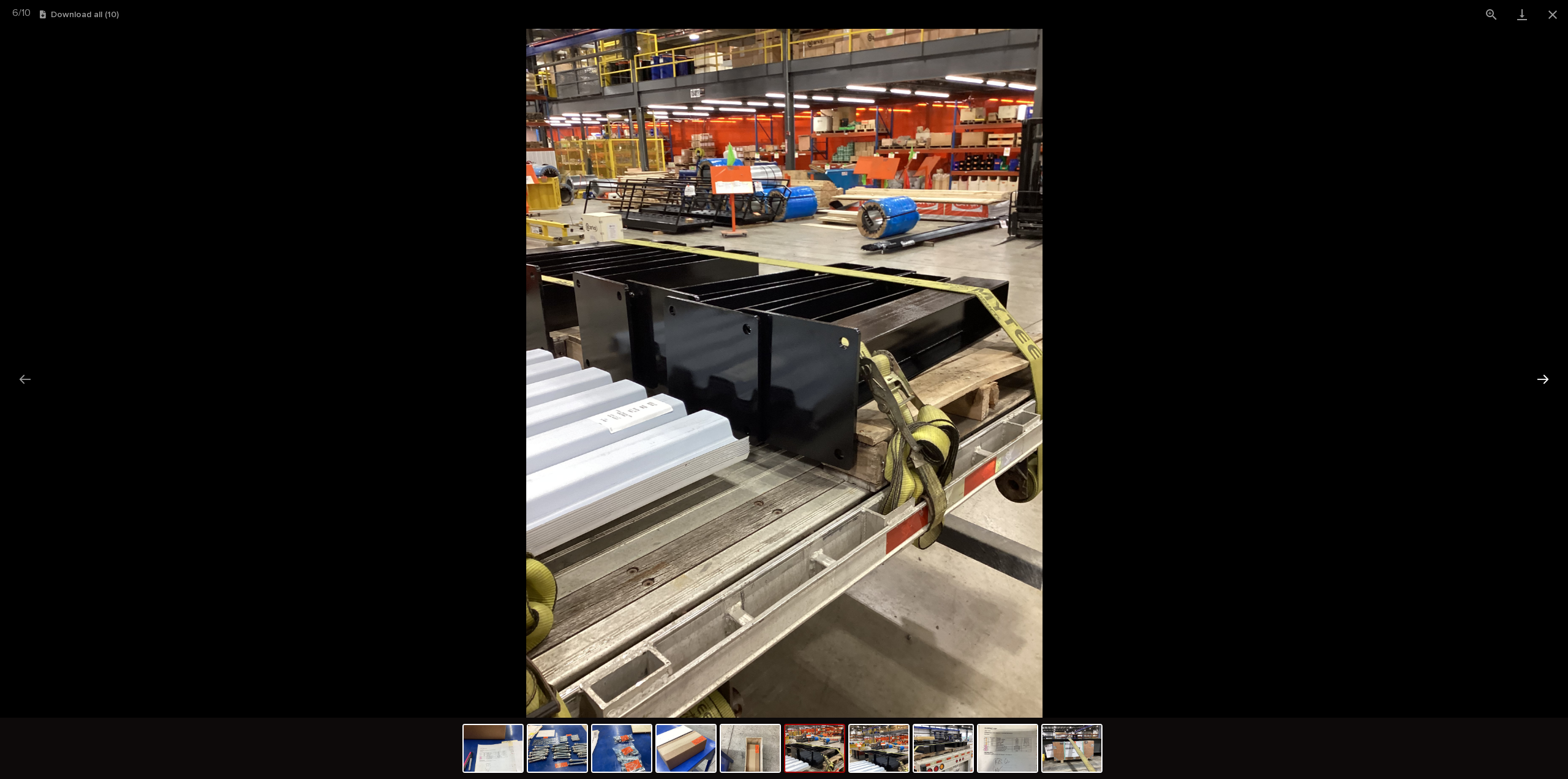
click at [1546, 378] on button "Next slide" at bounding box center [1543, 379] width 26 height 24
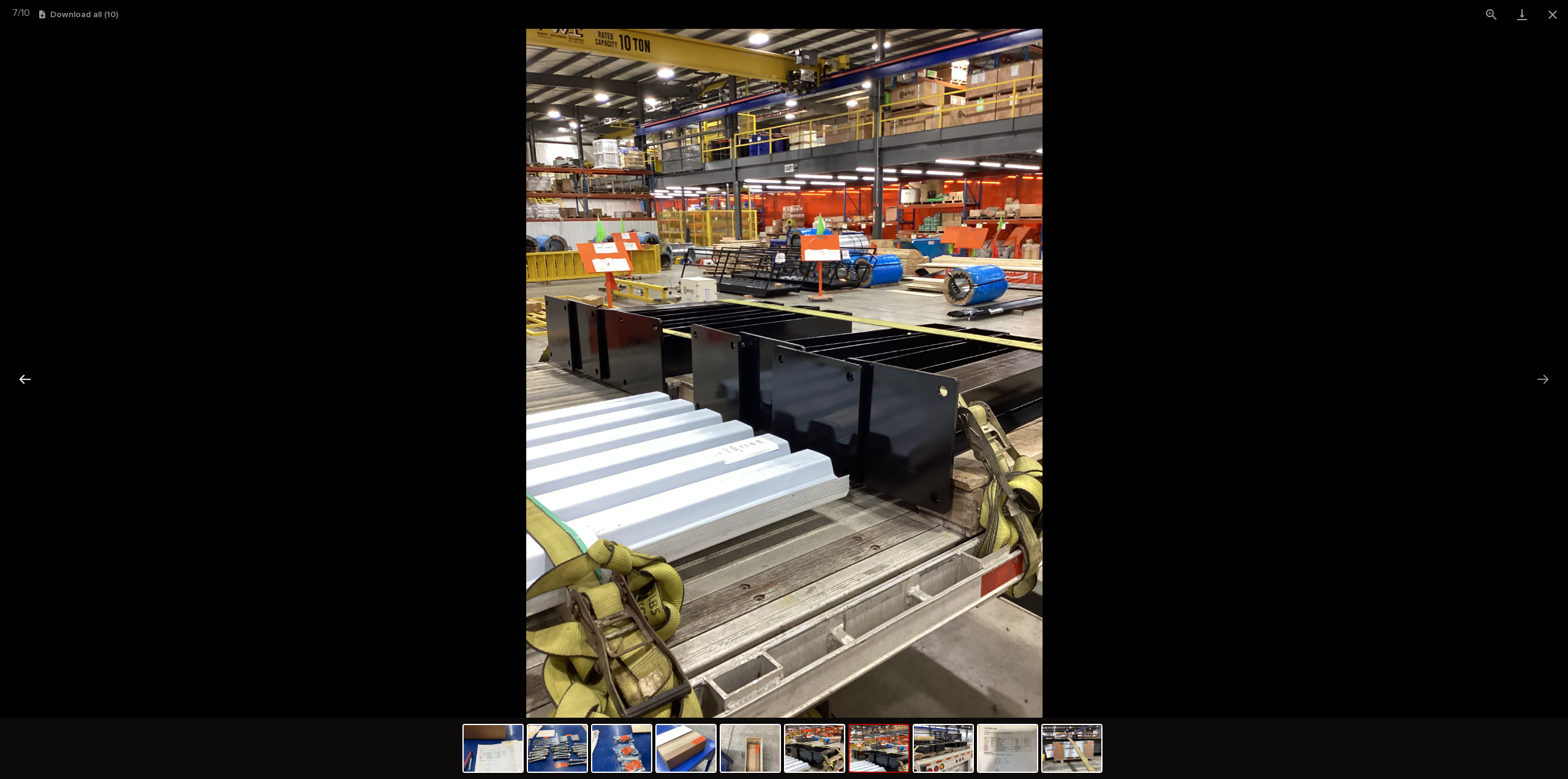
click at [22, 382] on button "Previous slide" at bounding box center [25, 379] width 26 height 24
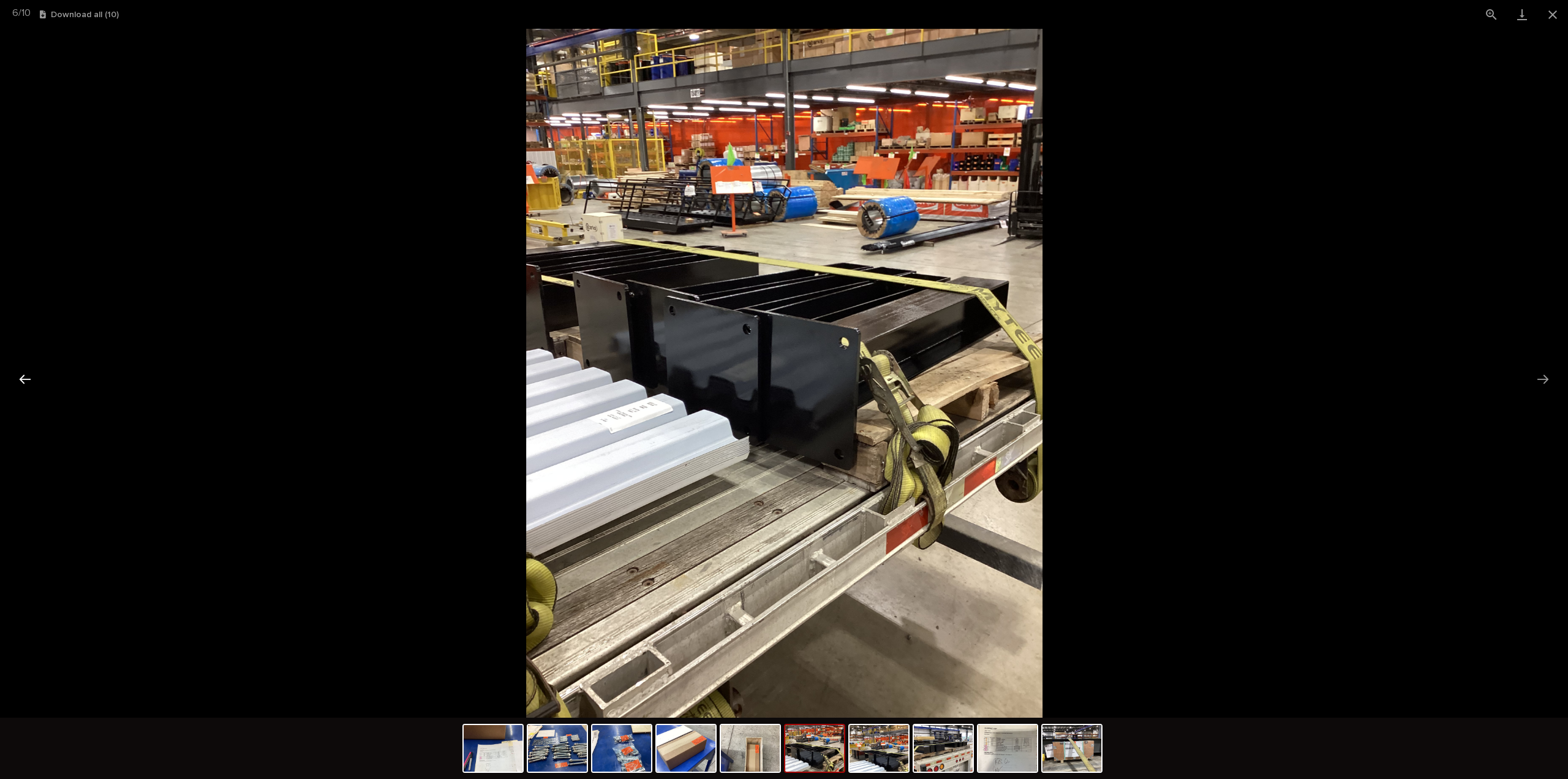
click at [21, 383] on button "Previous slide" at bounding box center [25, 379] width 26 height 24
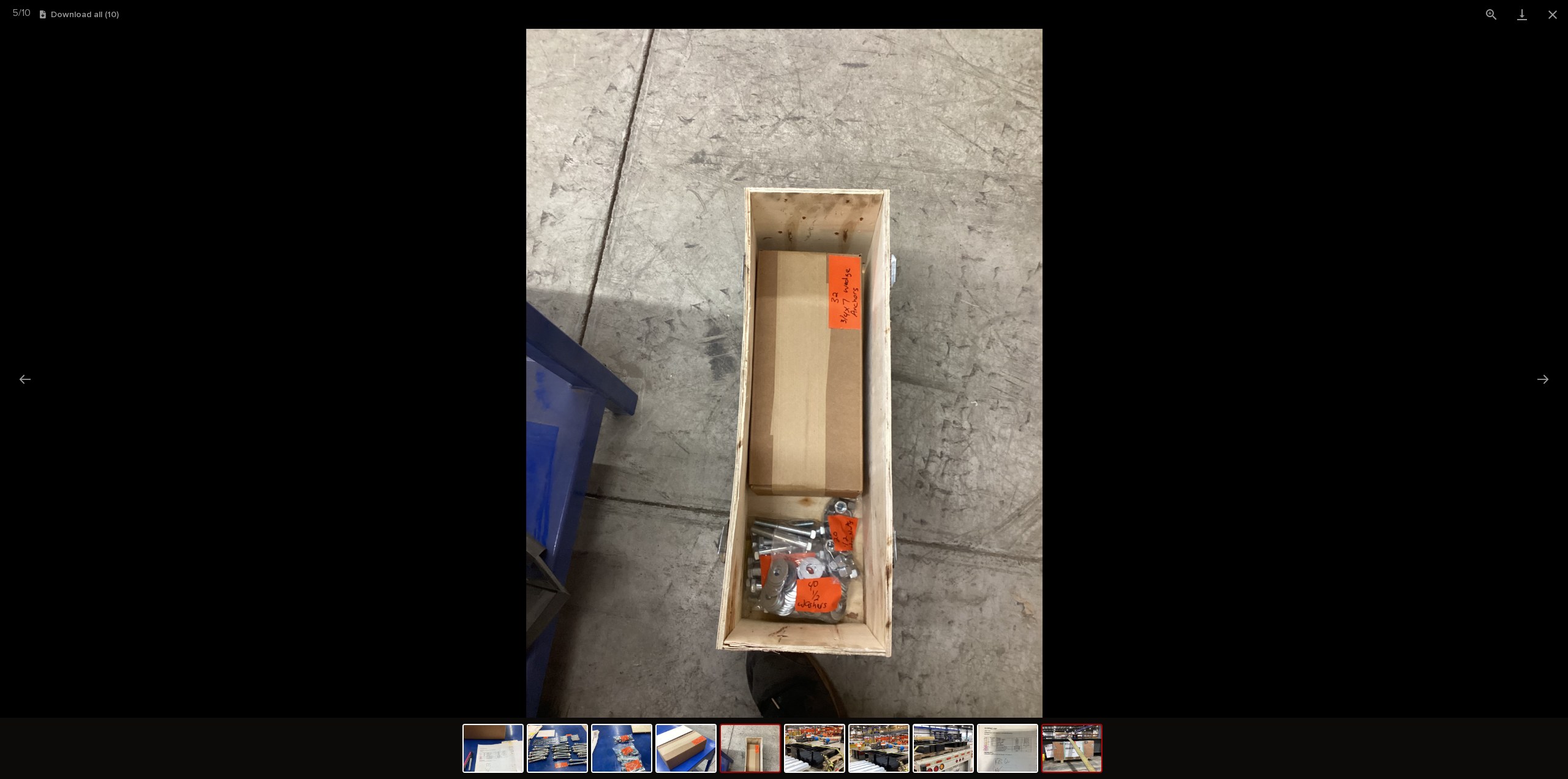
click at [1050, 747] on img at bounding box center [1073, 748] width 59 height 47
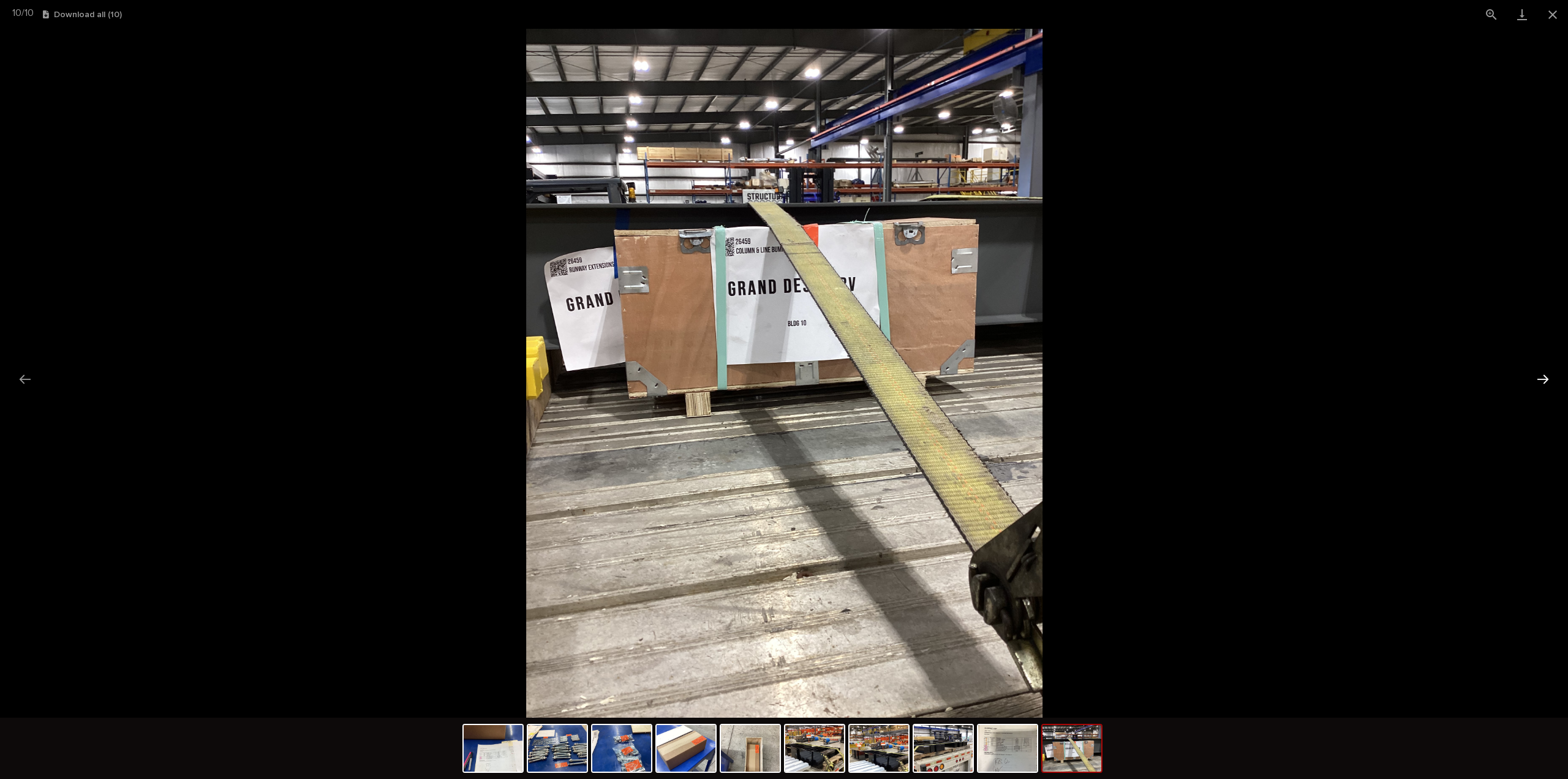
click at [1549, 380] on button "Next slide" at bounding box center [1543, 379] width 26 height 24
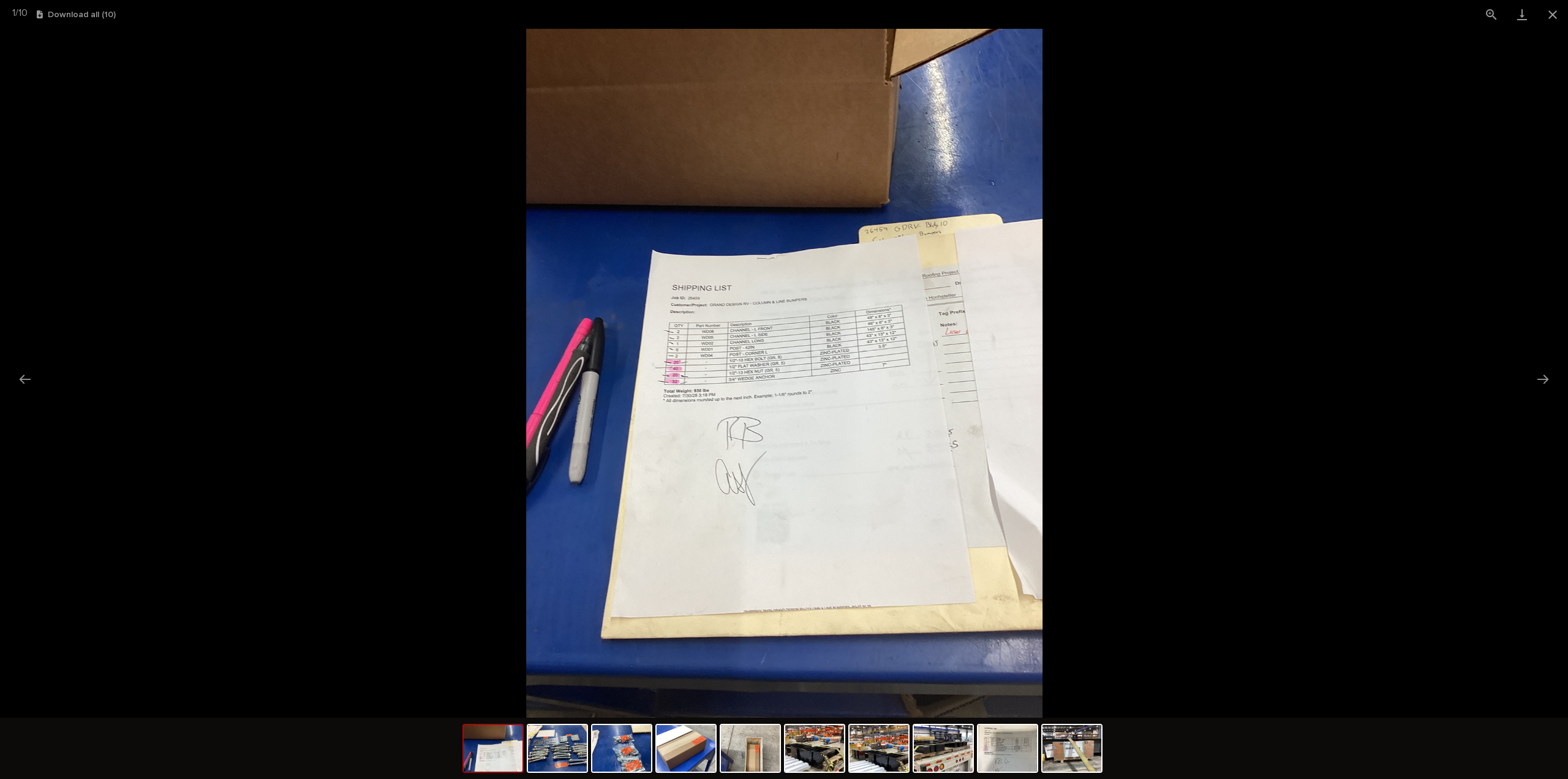
drag, startPoint x: 23, startPoint y: 374, endPoint x: 209, endPoint y: 295, distance: 202.1
click at [26, 374] on button "Previous slide" at bounding box center [25, 379] width 26 height 24
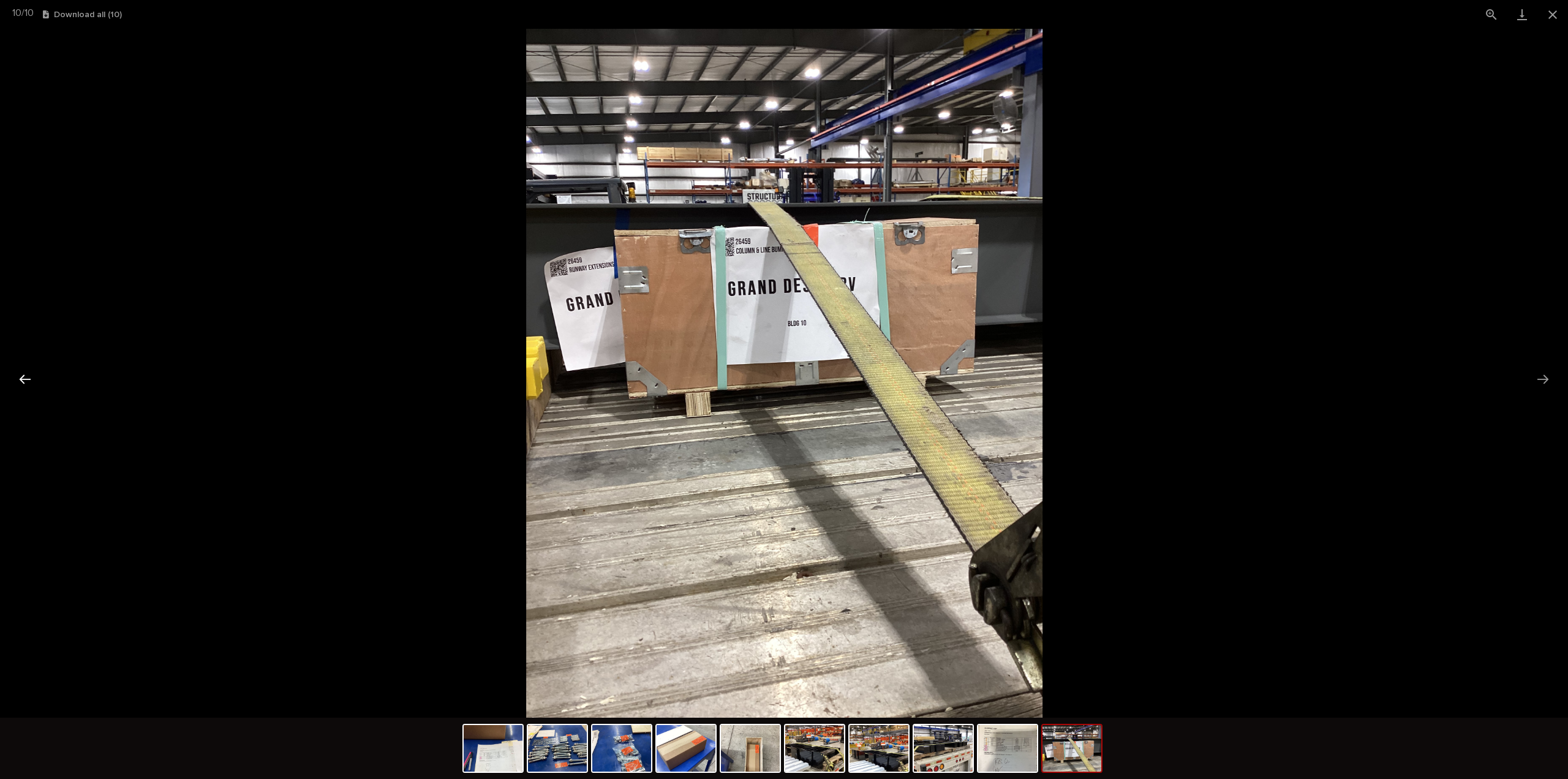
click at [26, 379] on button "Previous slide" at bounding box center [25, 379] width 26 height 24
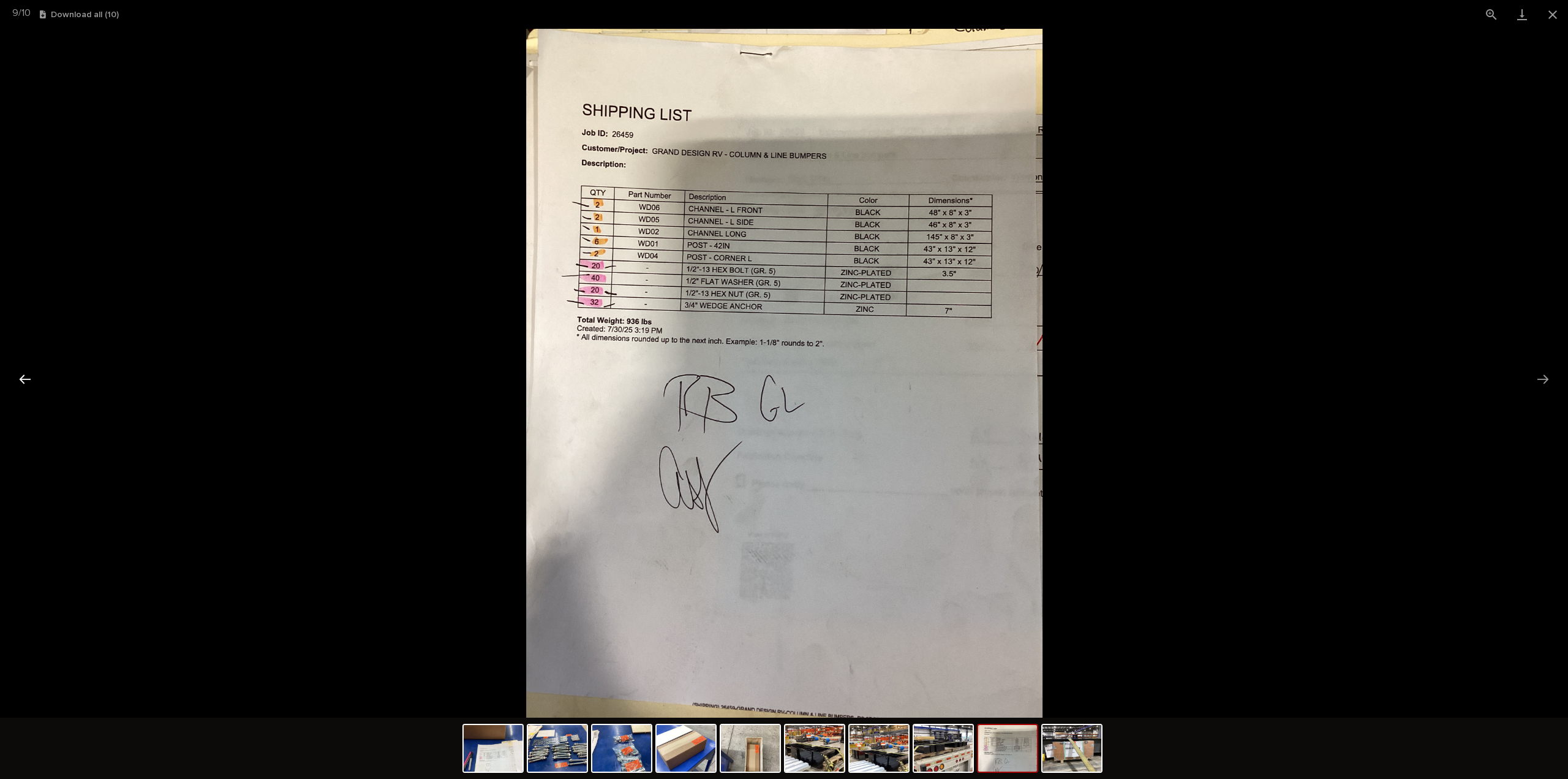
click at [23, 377] on button "Previous slide" at bounding box center [25, 379] width 26 height 24
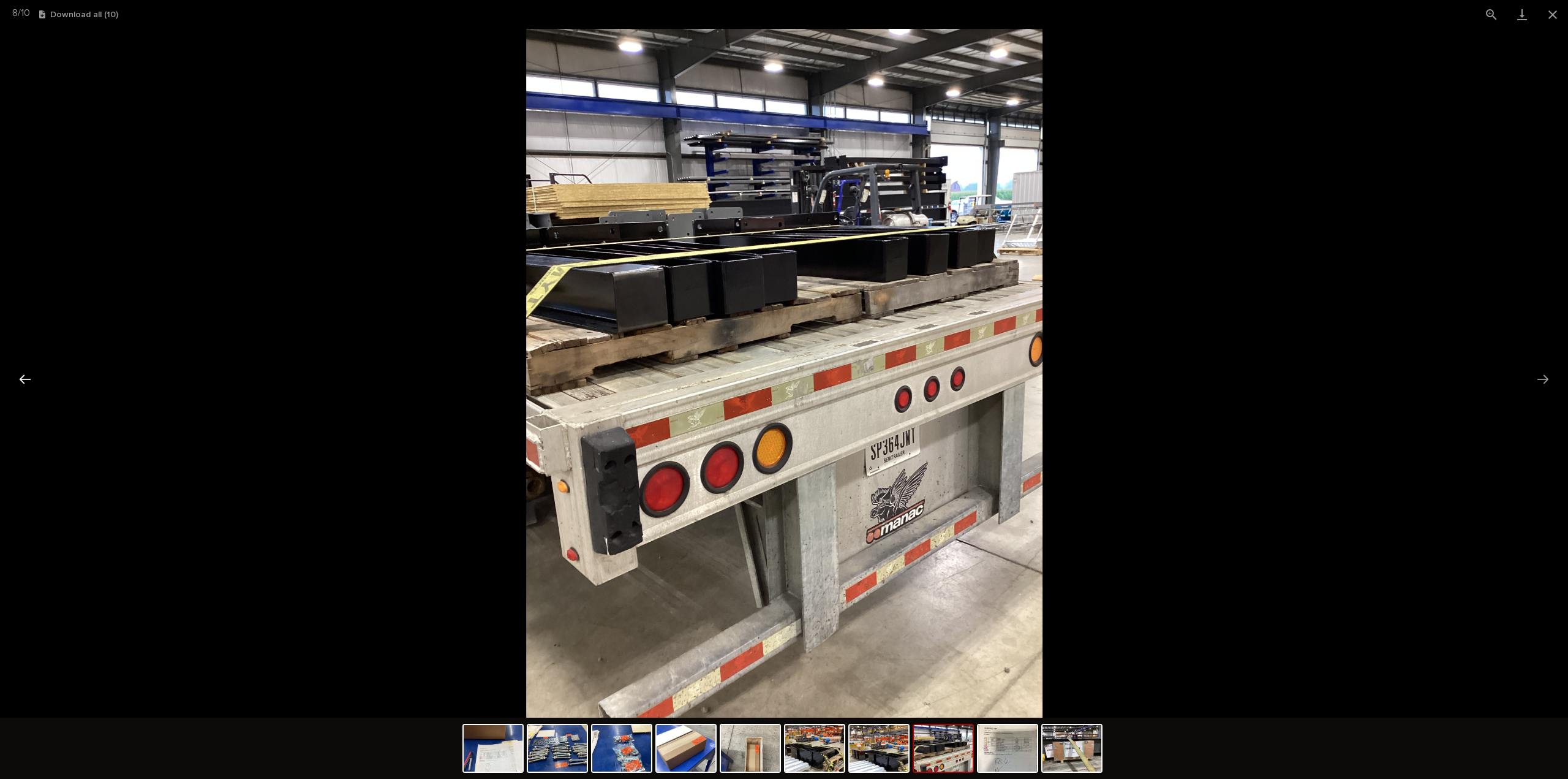
click at [23, 377] on button "Previous slide" at bounding box center [25, 379] width 26 height 24
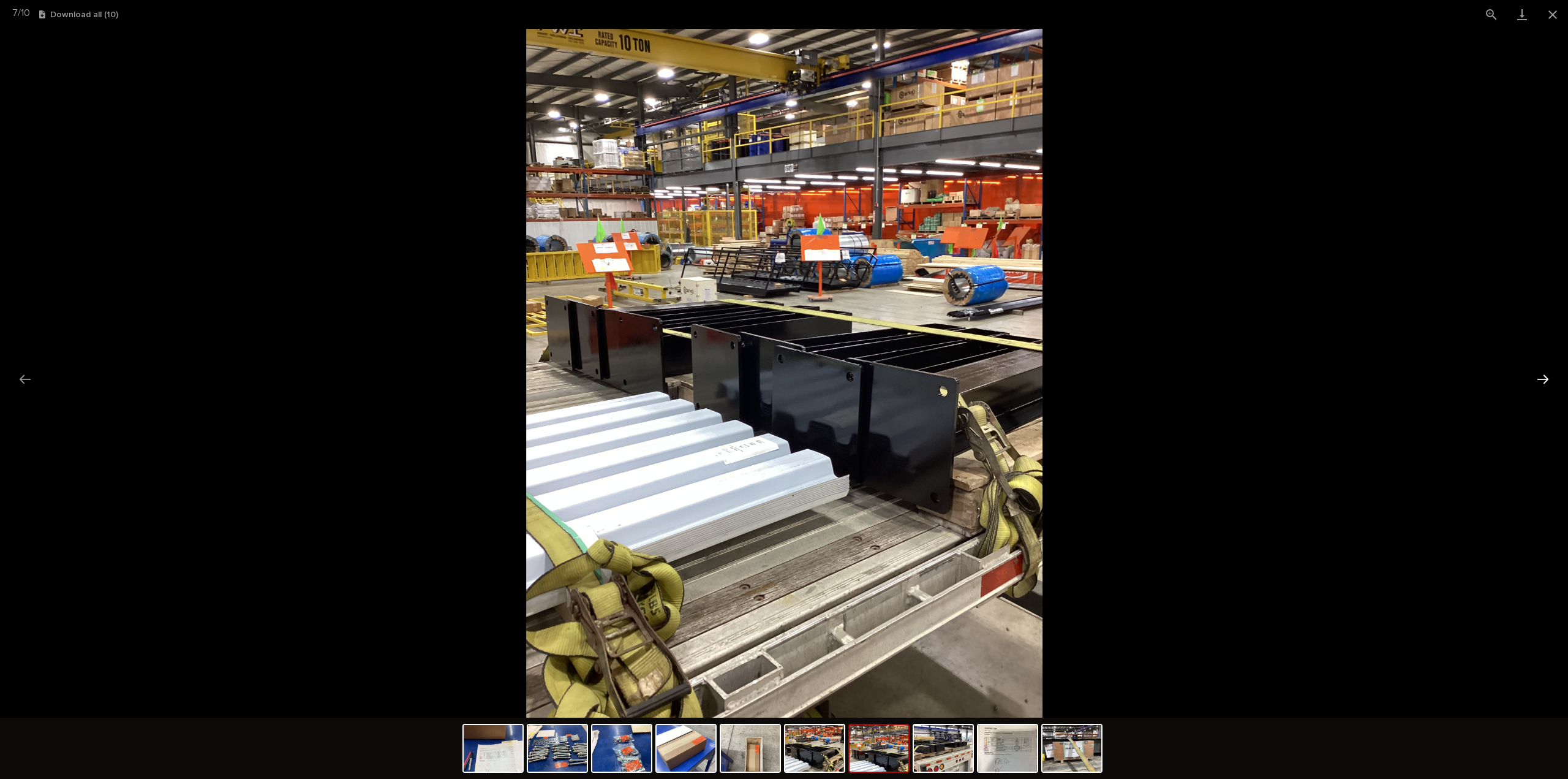
click at [1543, 377] on button "Next slide" at bounding box center [1543, 379] width 26 height 24
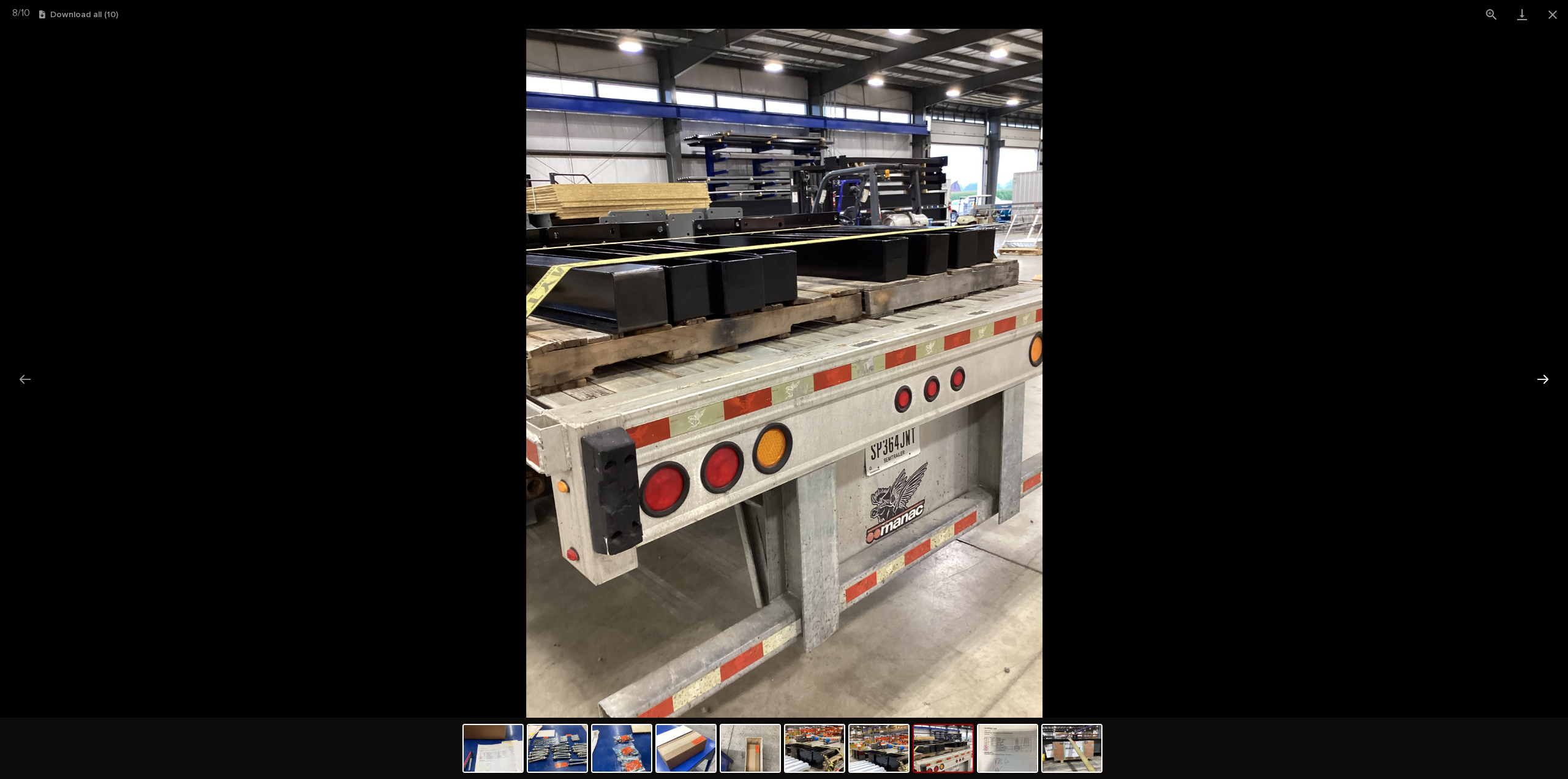
click at [1540, 377] on button "Next slide" at bounding box center [1543, 379] width 26 height 24
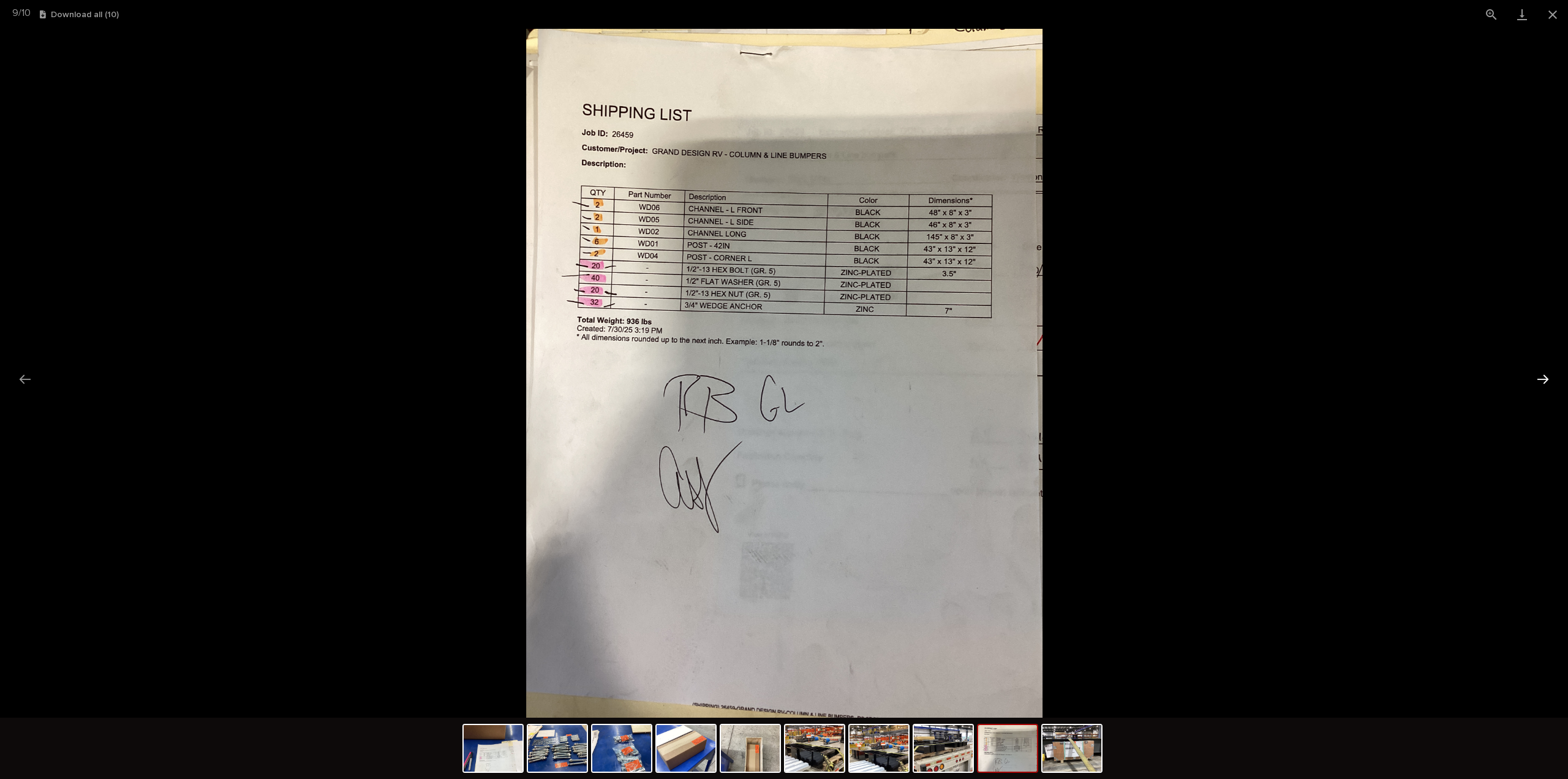
click at [1545, 383] on button "Next slide" at bounding box center [1543, 379] width 26 height 24
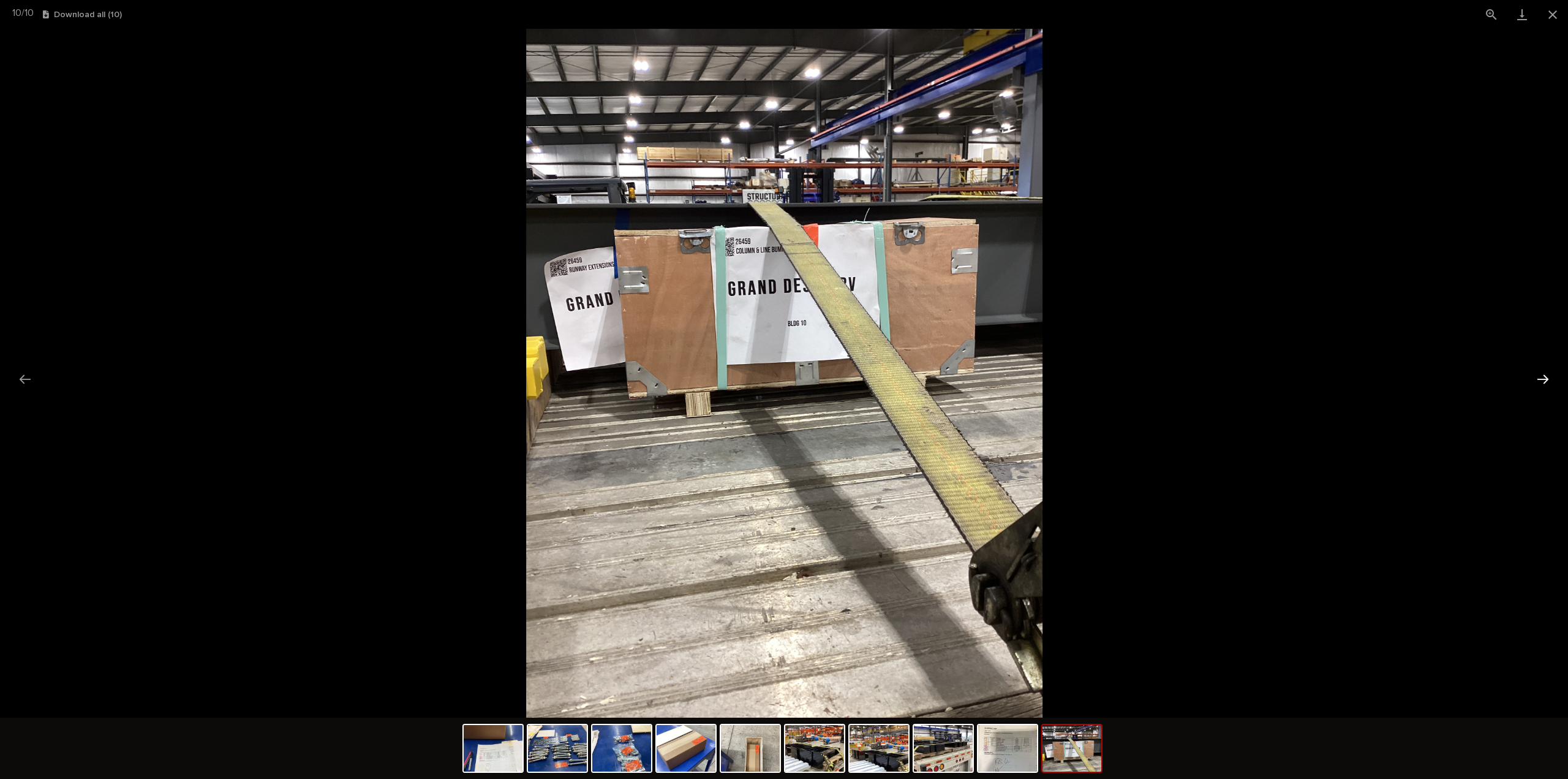
click at [1543, 379] on button "Next slide" at bounding box center [1543, 379] width 26 height 24
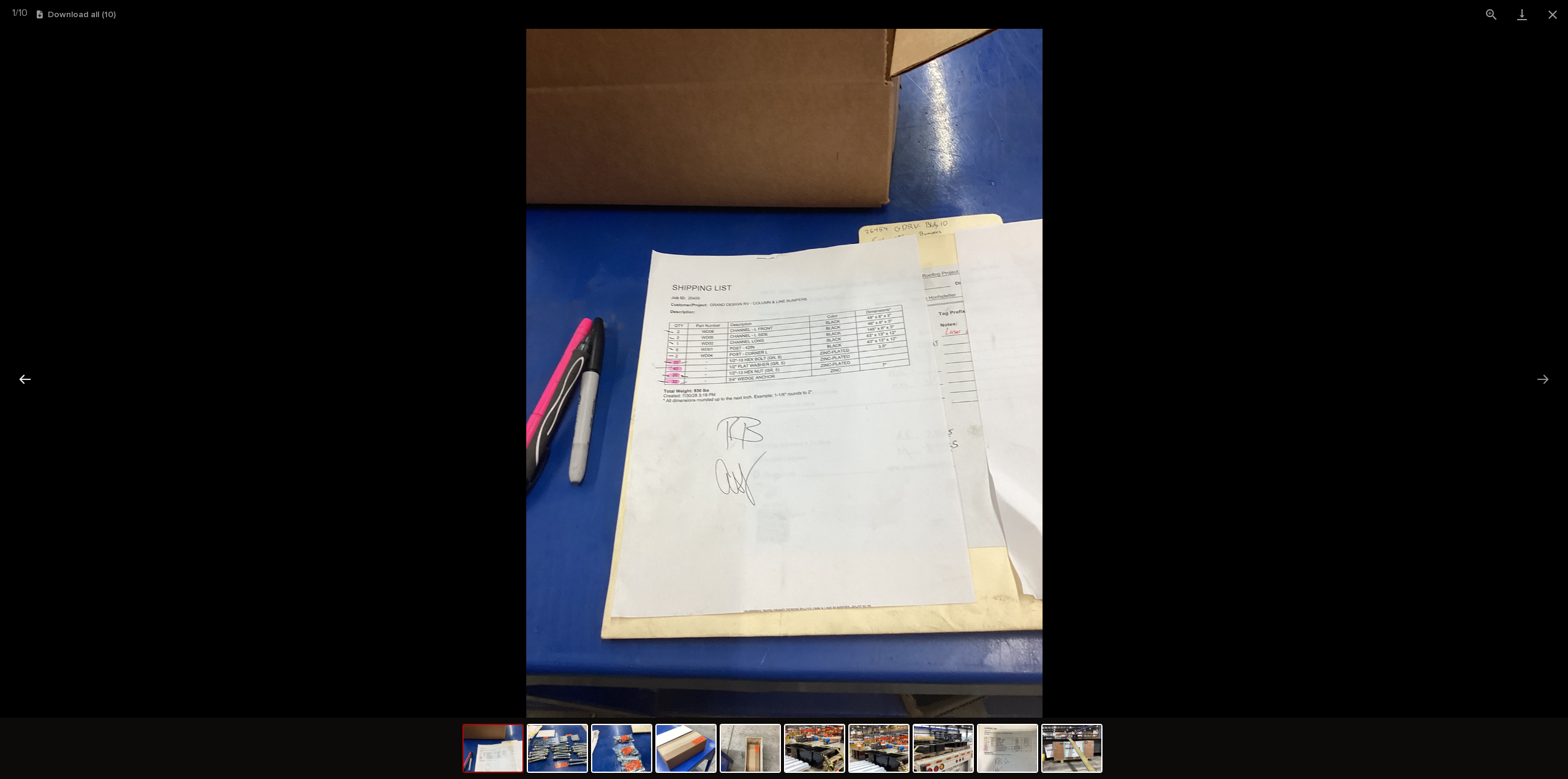
drag, startPoint x: 27, startPoint y: 375, endPoint x: 38, endPoint y: 373, distance: 11.2
click at [27, 375] on button "Previous slide" at bounding box center [25, 379] width 26 height 24
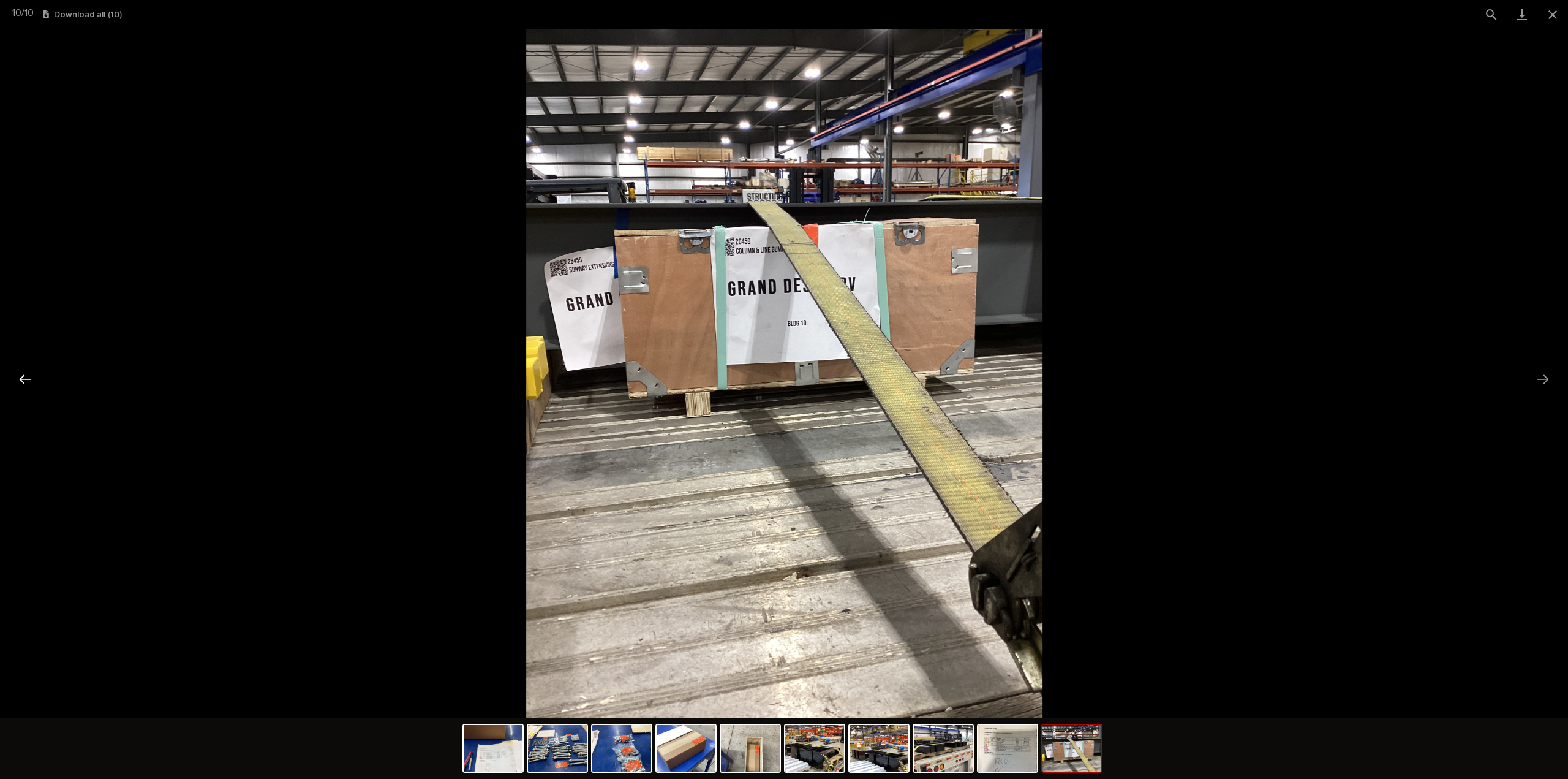
click at [22, 378] on button "Previous slide" at bounding box center [25, 379] width 26 height 24
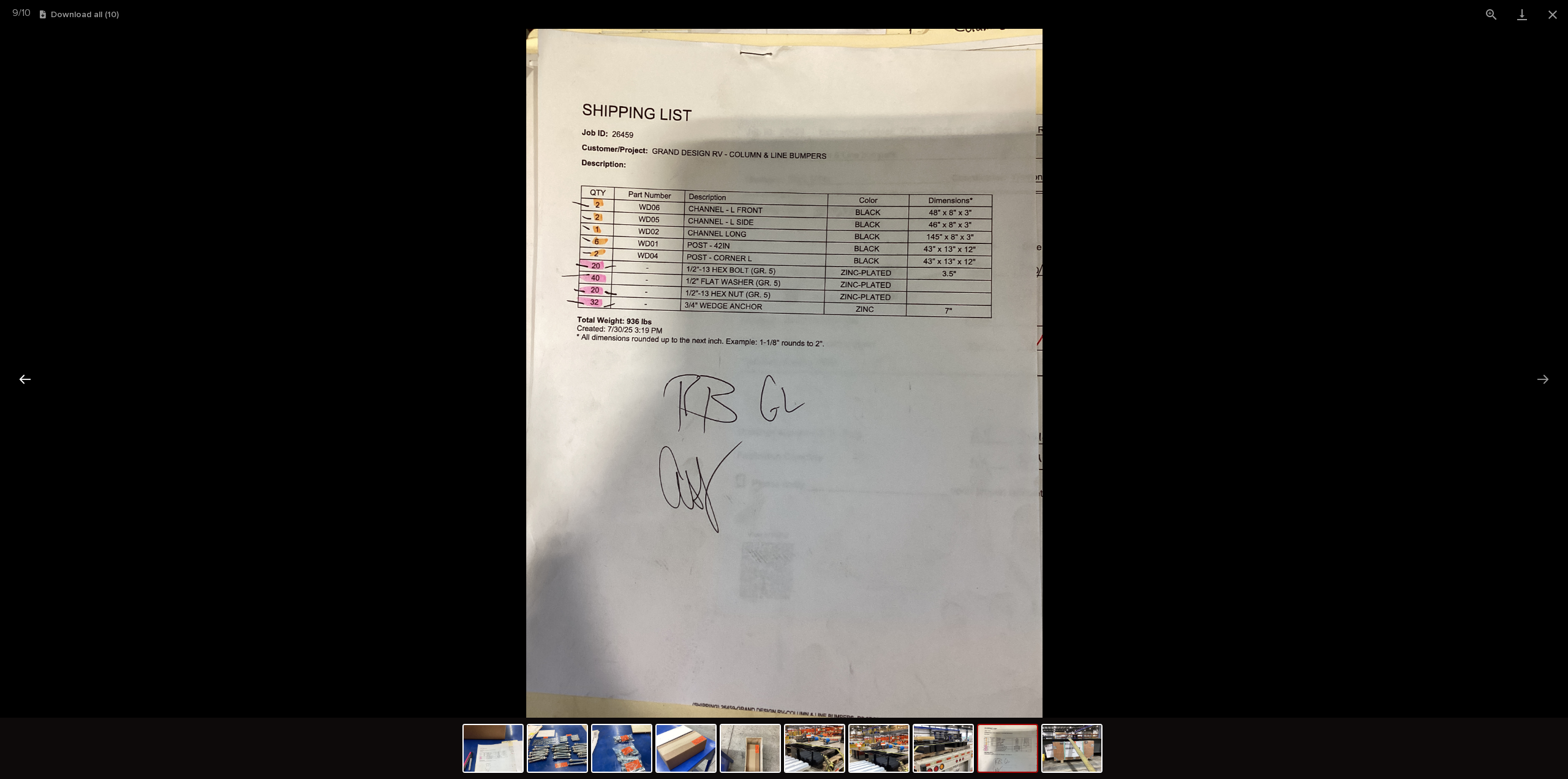
click at [22, 378] on button "Previous slide" at bounding box center [25, 379] width 26 height 24
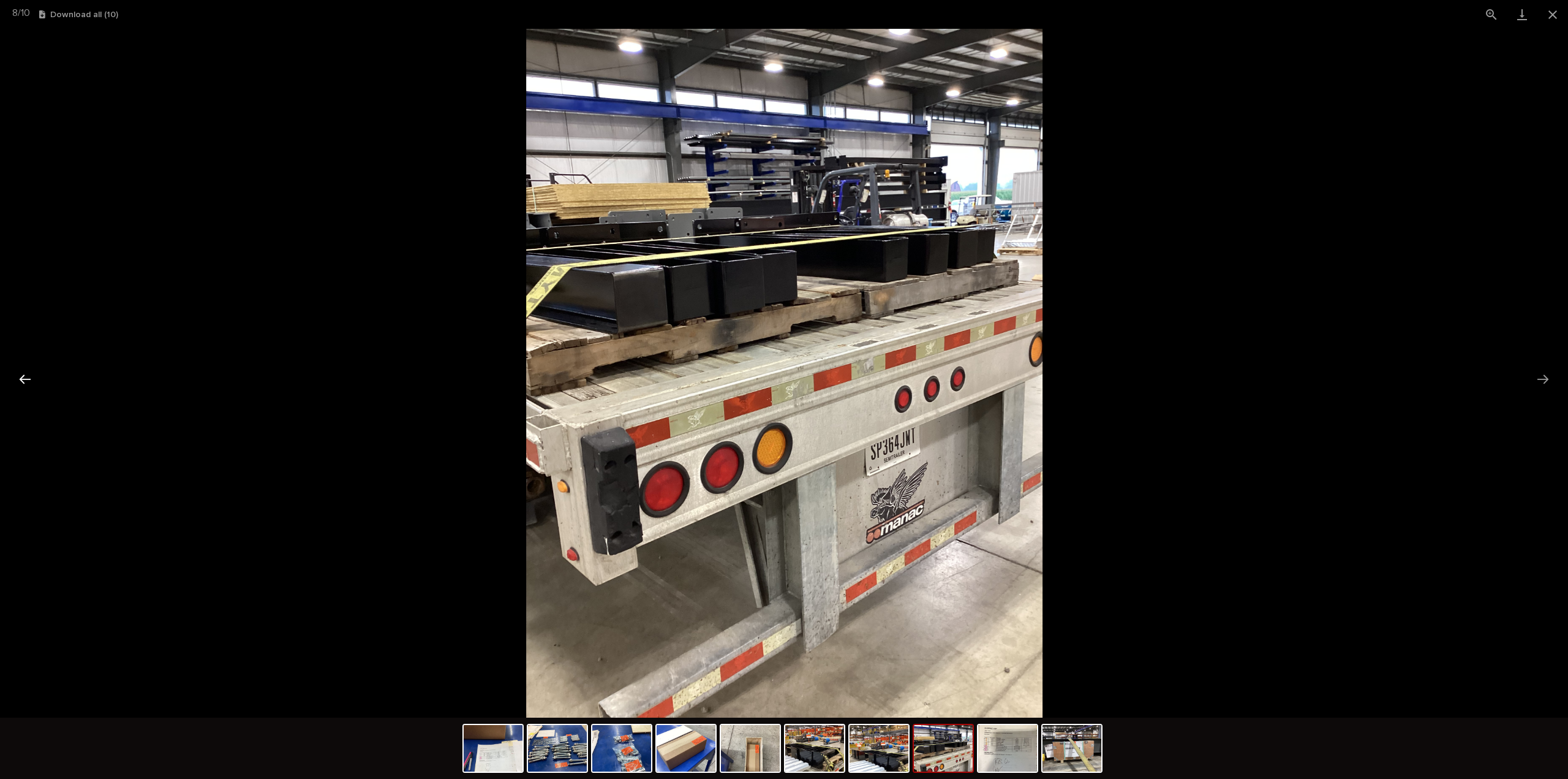
click at [22, 378] on button "Previous slide" at bounding box center [25, 379] width 26 height 24
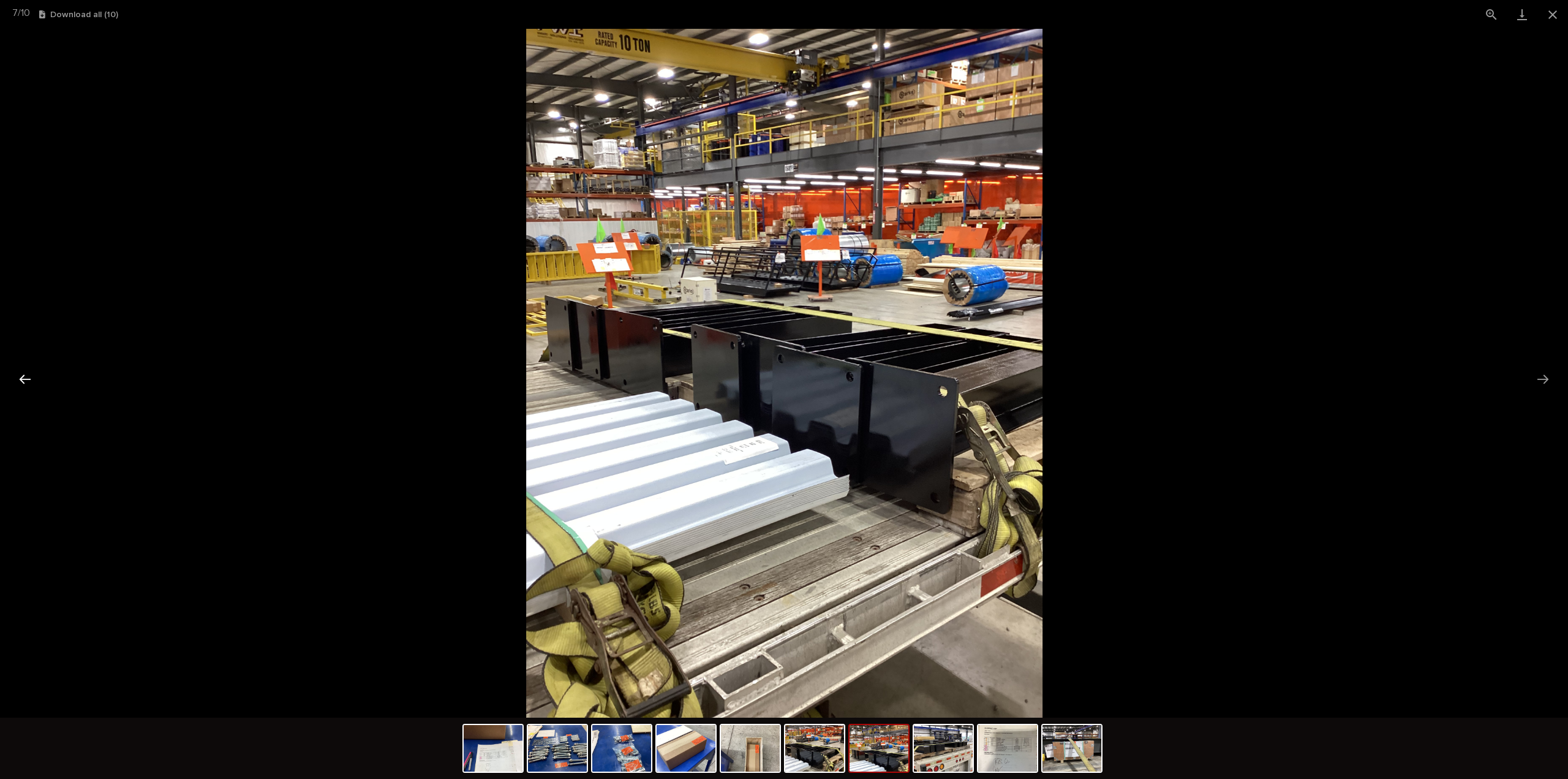
click at [22, 378] on button "Previous slide" at bounding box center [25, 379] width 26 height 24
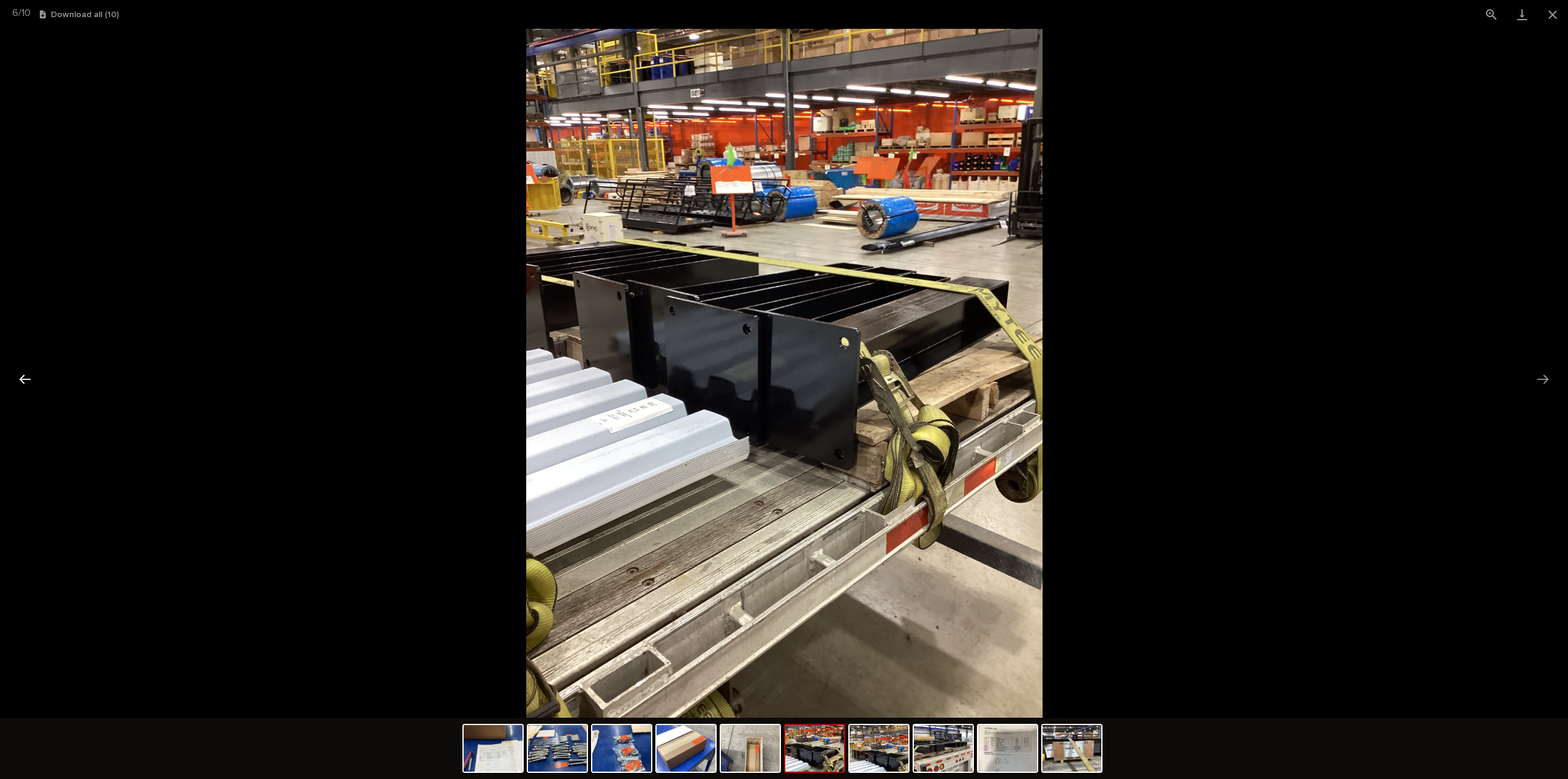
click at [22, 378] on button "Previous slide" at bounding box center [25, 379] width 26 height 24
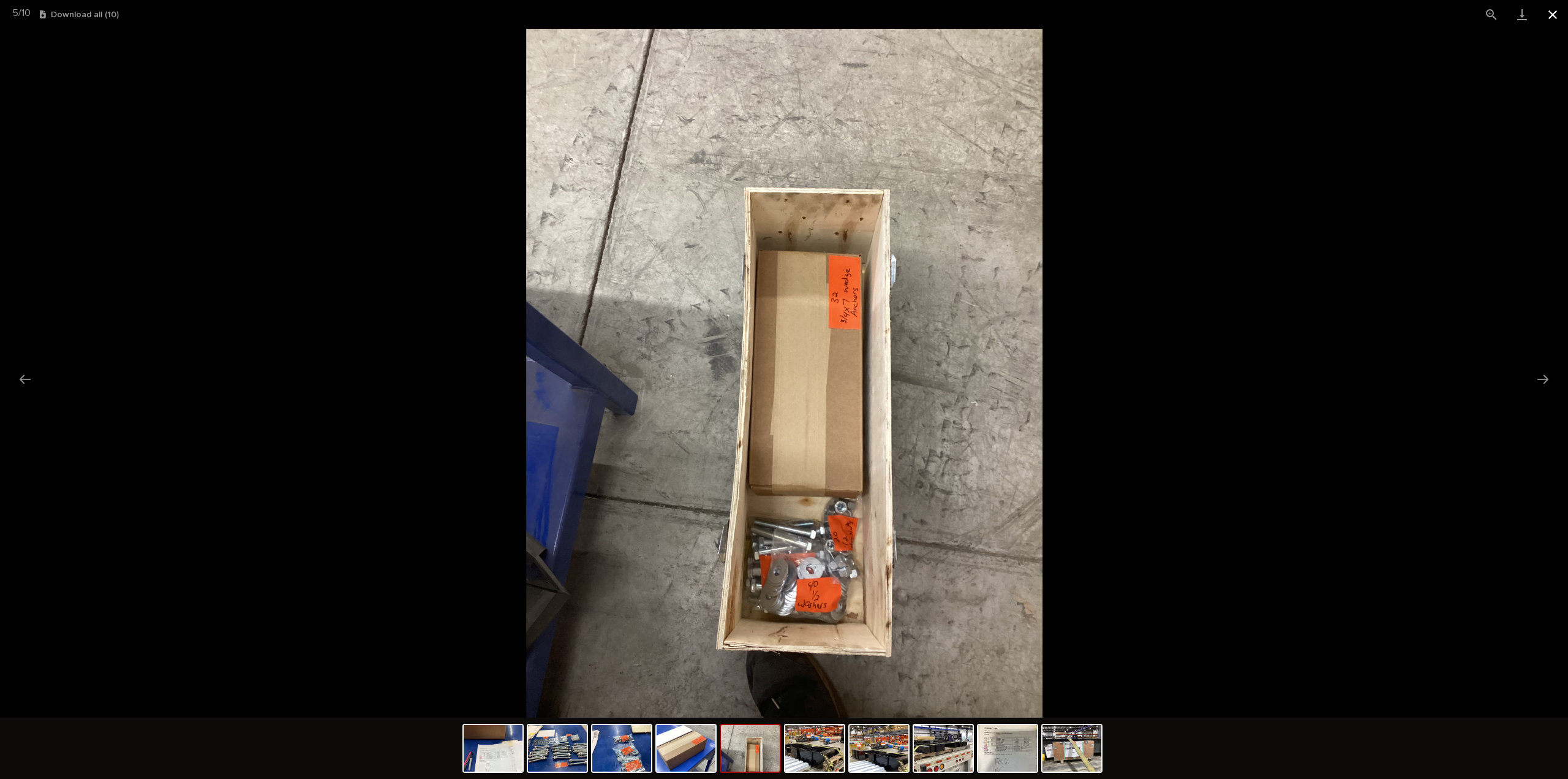
click at [1552, 17] on button "Close gallery" at bounding box center [1553, 14] width 30 height 29
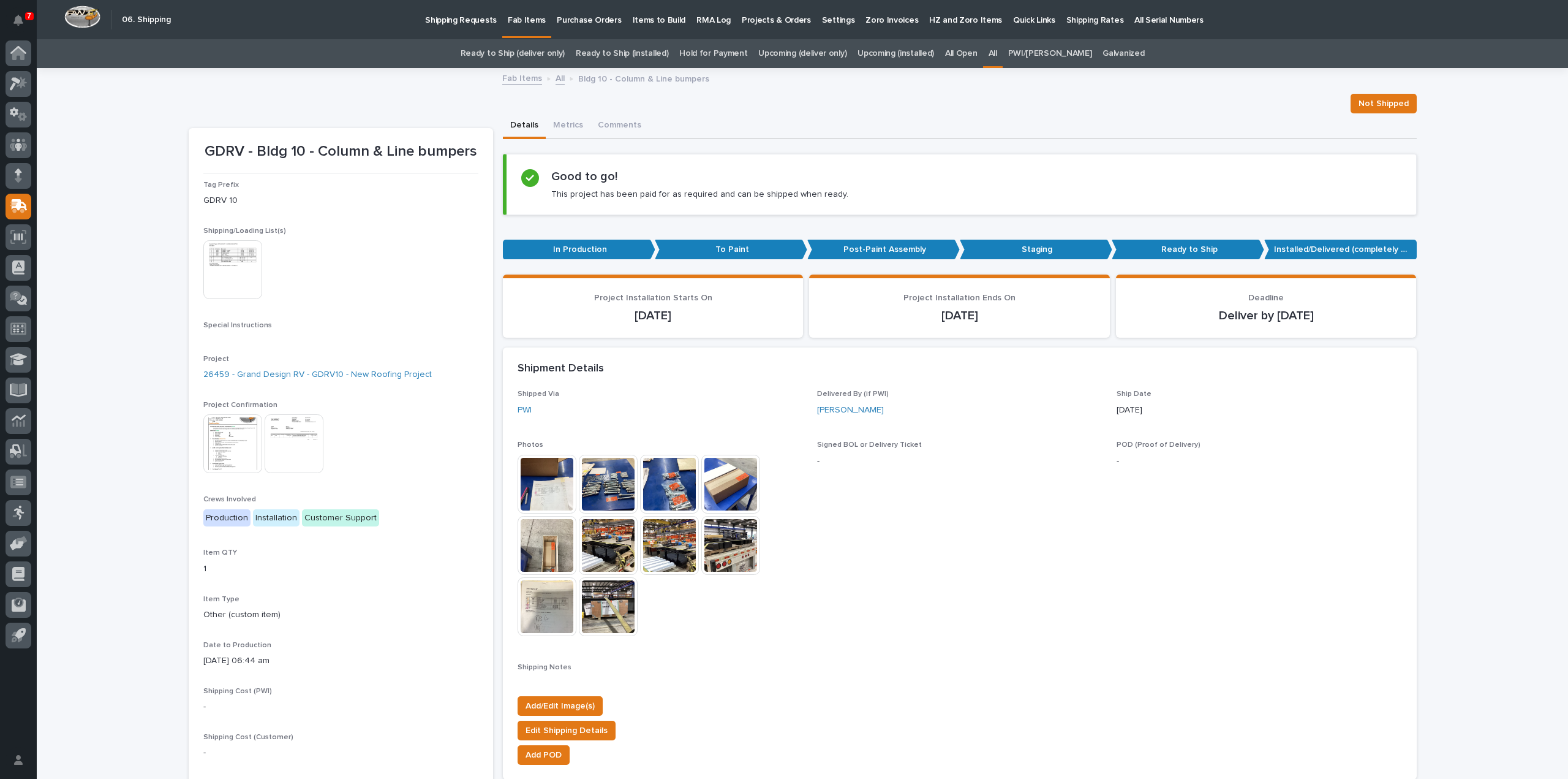
click at [128, 193] on div "Loading... Saving… Loading... Saving… GDRV - Bldg 10 - Column & Line bumpers No…" at bounding box center [802, 737] width 1531 height 1336
